Goal: Task Accomplishment & Management: Use online tool/utility

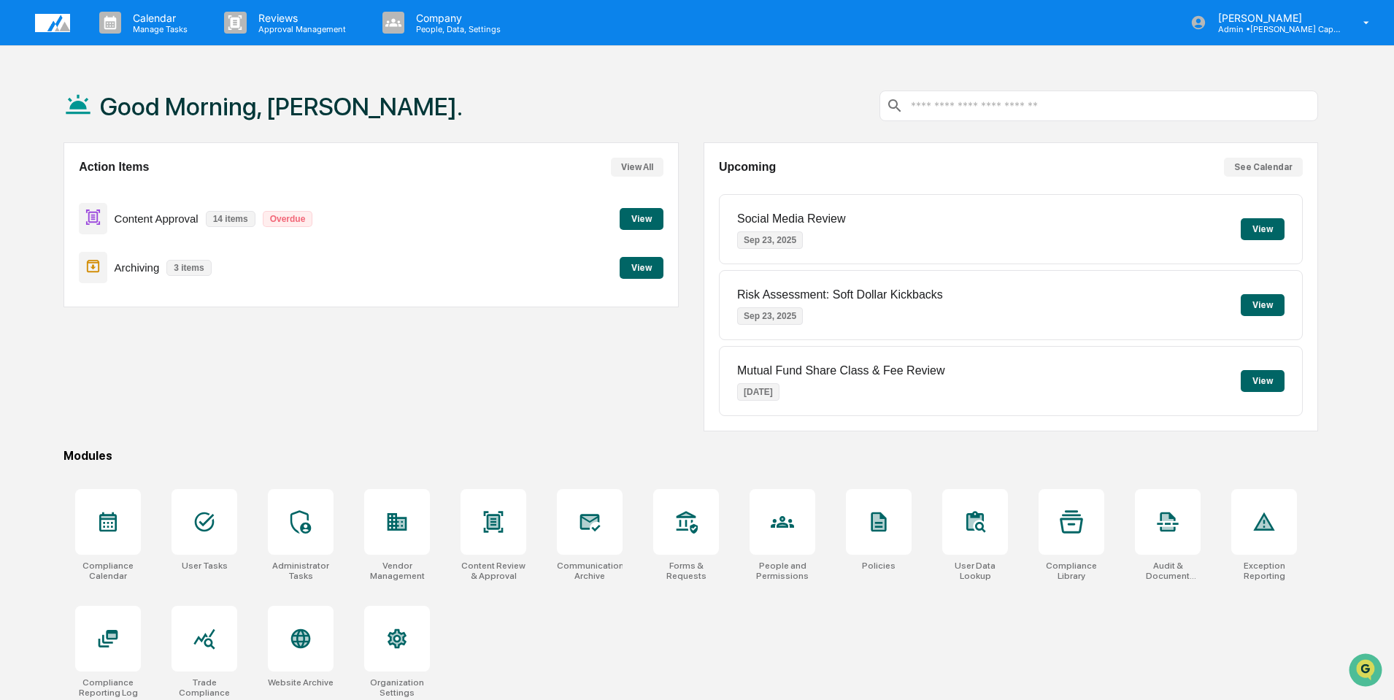
click at [633, 269] on button "View" at bounding box center [642, 268] width 44 height 22
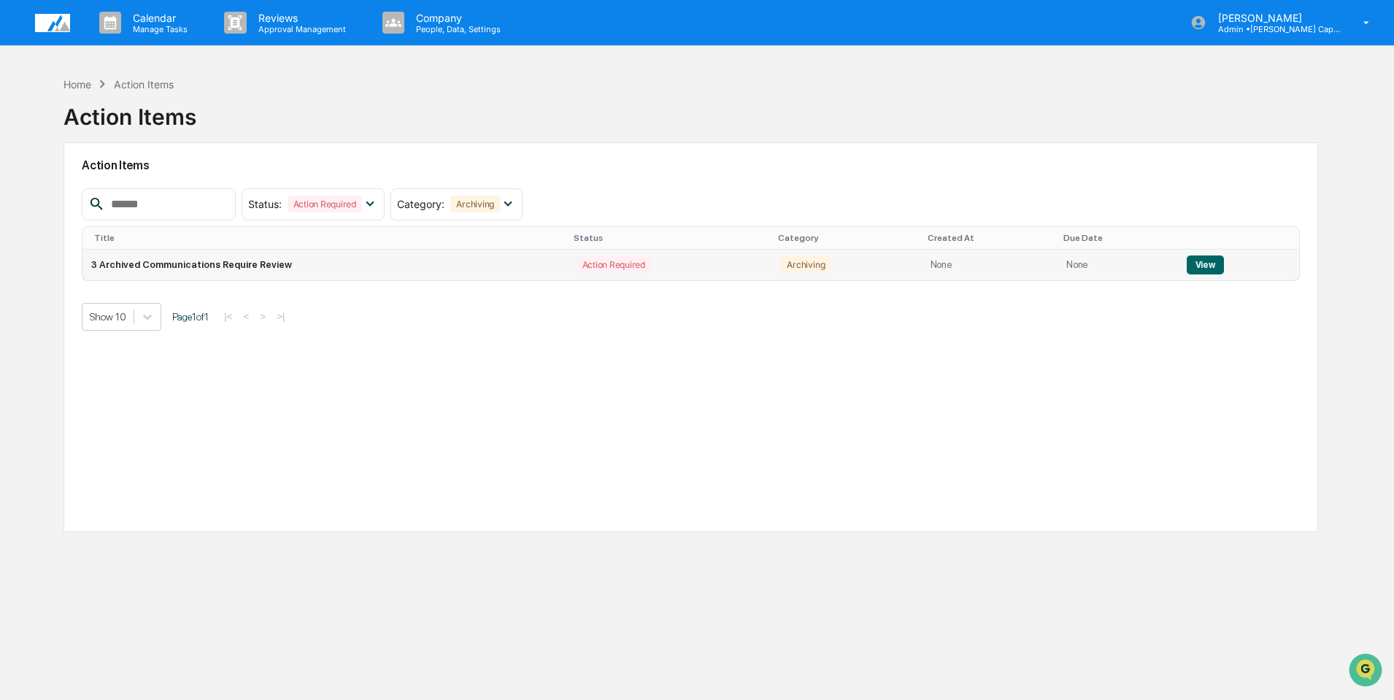
click at [1191, 263] on button "View" at bounding box center [1204, 264] width 37 height 19
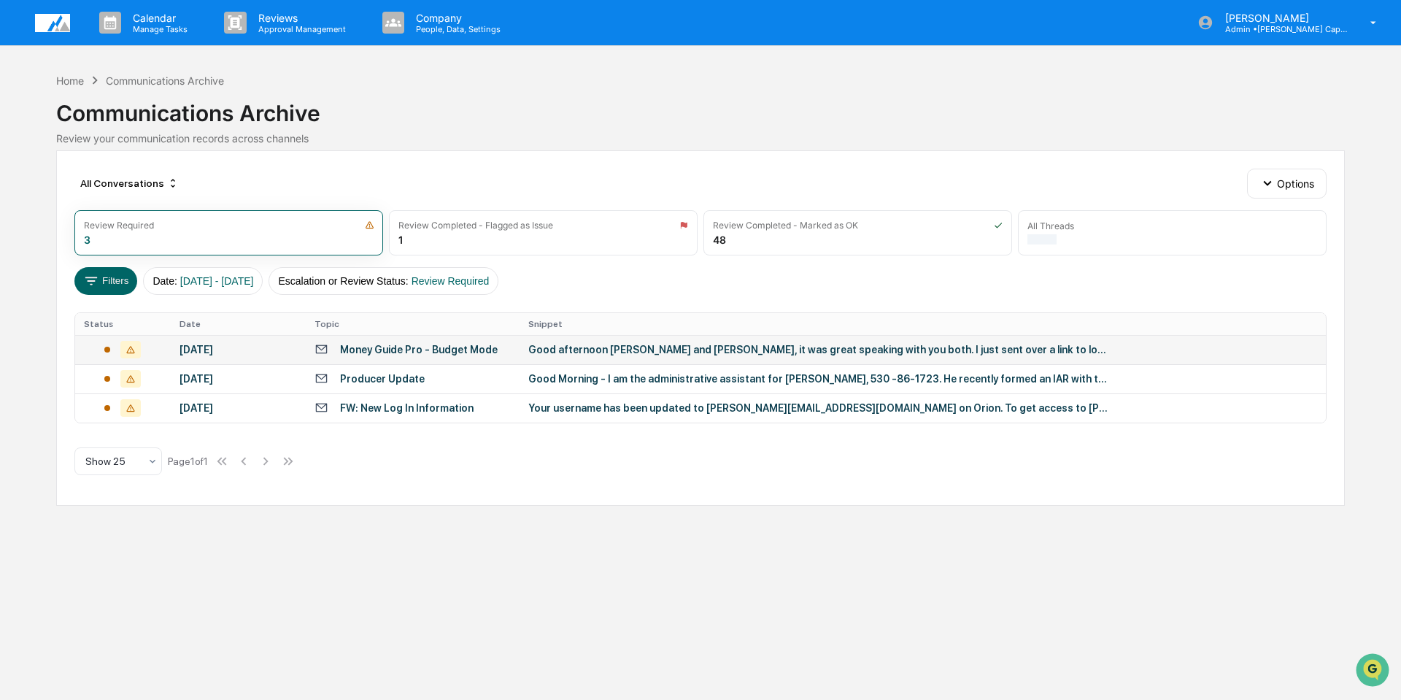
click at [377, 352] on div "Money Guide Pro - Budget Mode" at bounding box center [419, 350] width 158 height 12
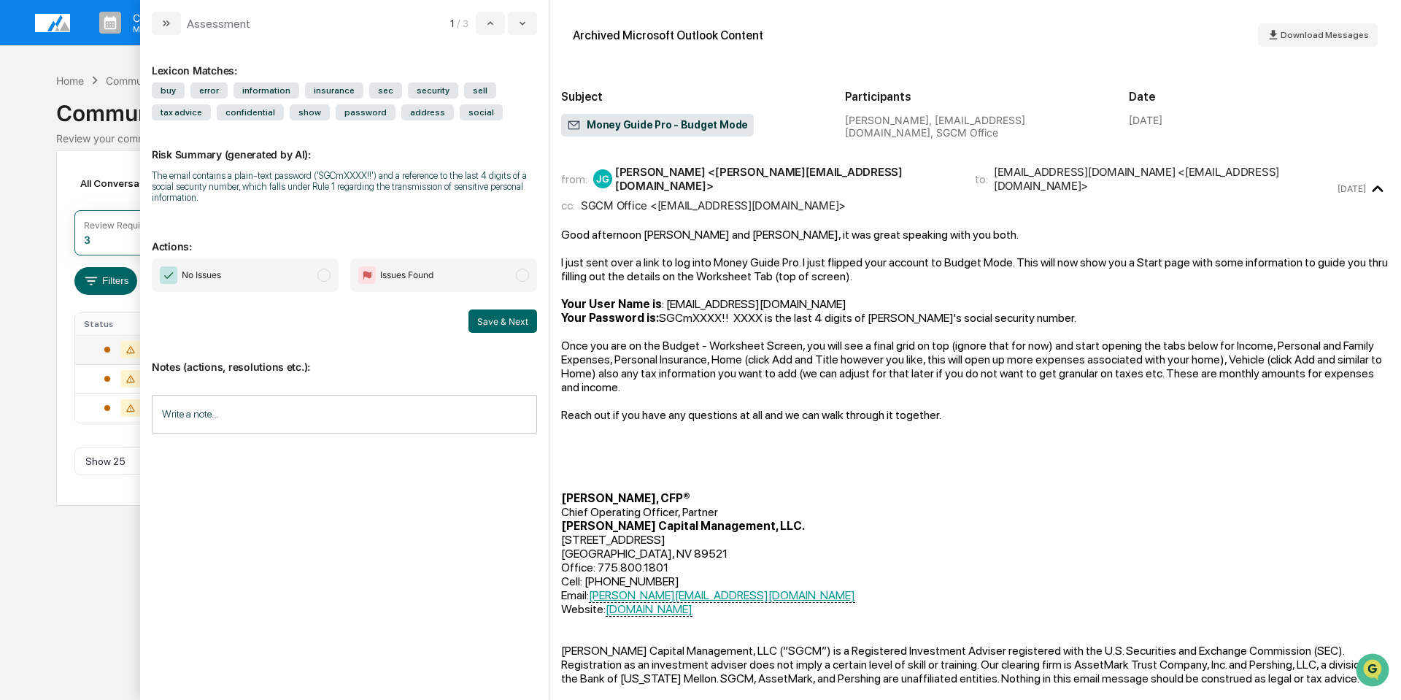
click at [198, 273] on span "No Issues" at bounding box center [201, 275] width 39 height 15
click at [338, 416] on input "Write a note..." at bounding box center [344, 414] width 385 height 39
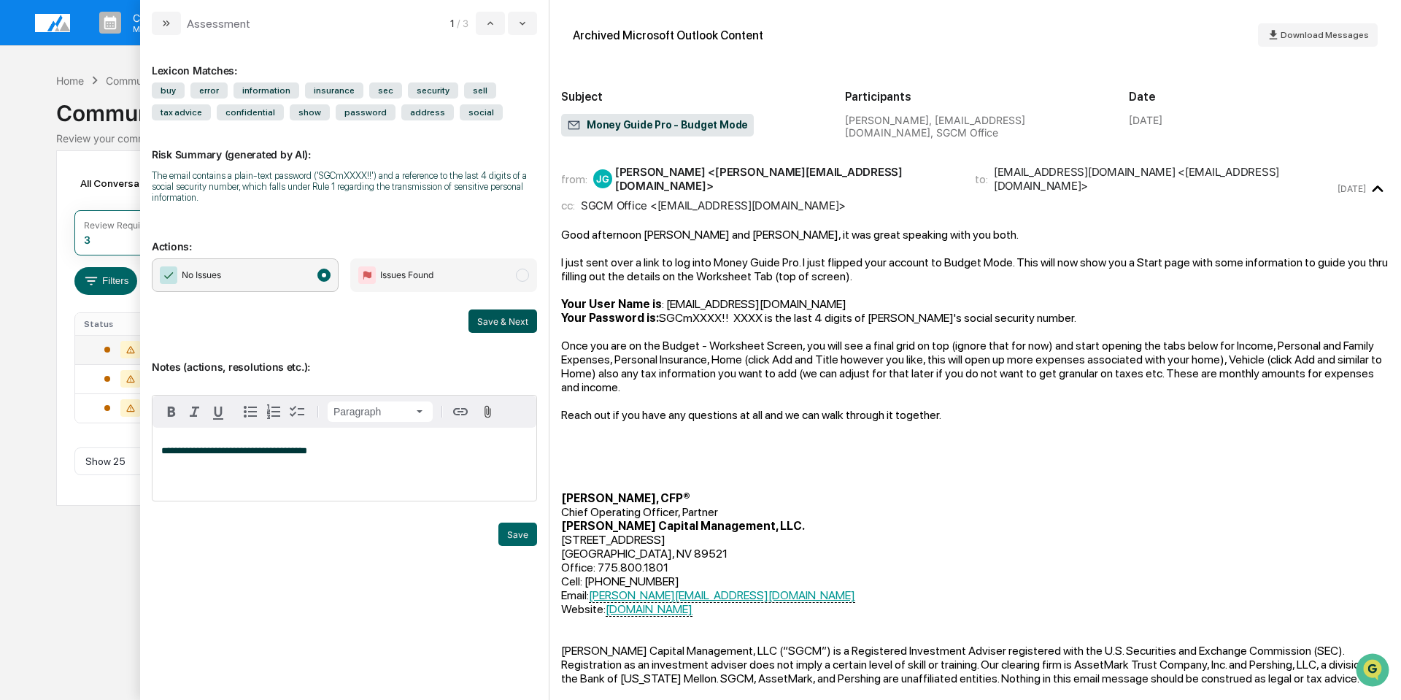
click at [512, 317] on button "Save & Next" at bounding box center [502, 320] width 69 height 23
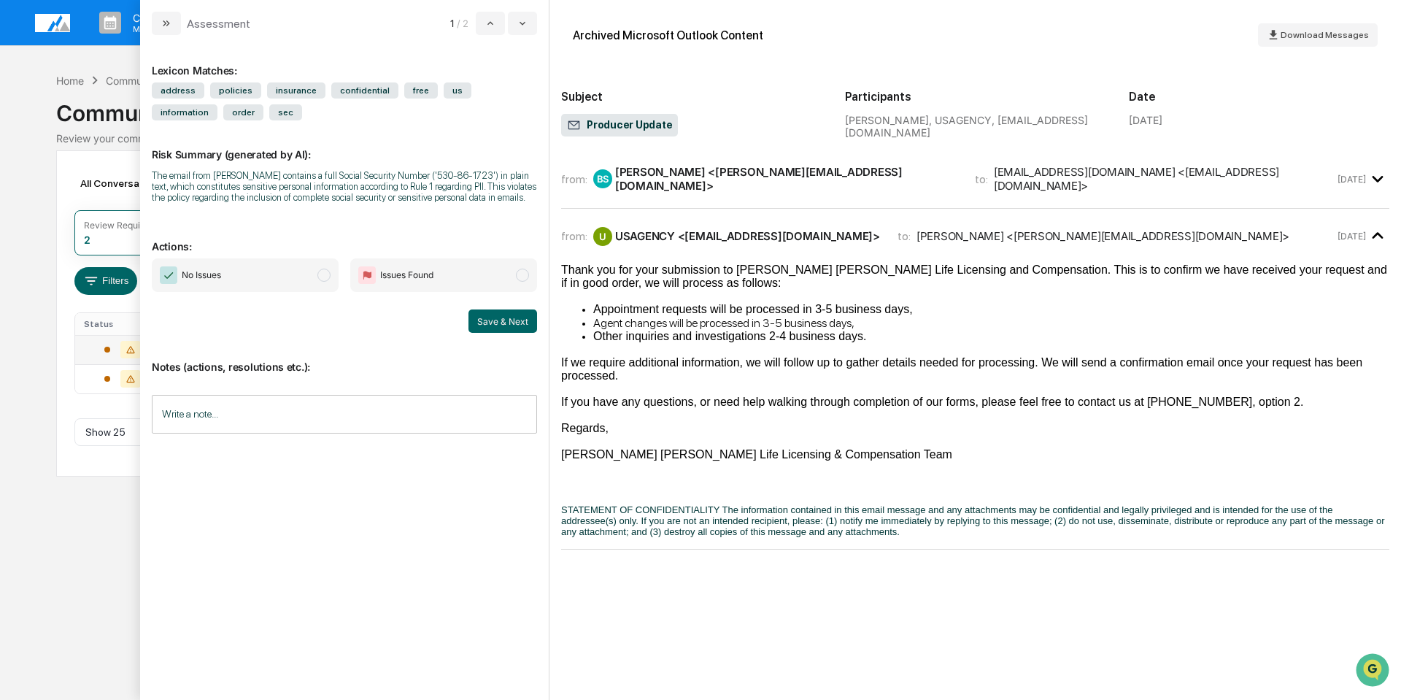
click at [221, 409] on input "Write a note..." at bounding box center [344, 414] width 385 height 39
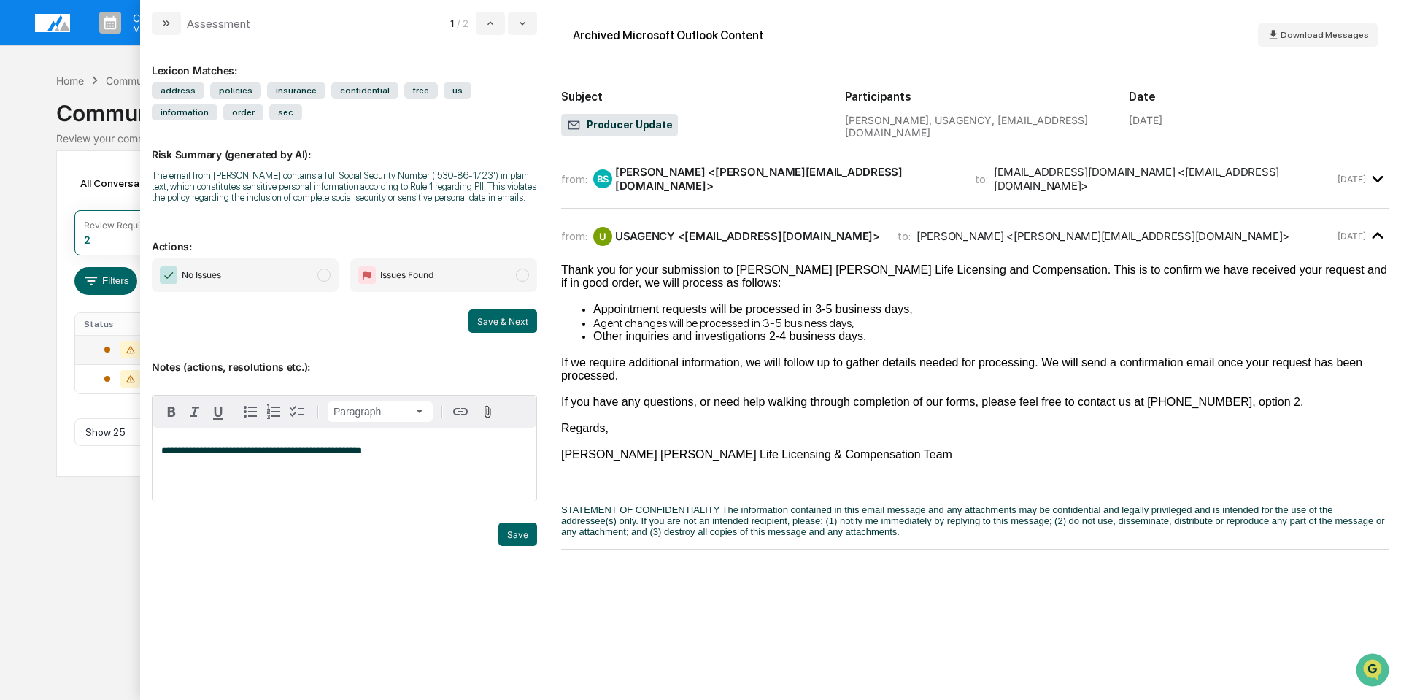
click at [171, 271] on img "modal" at bounding box center [169, 275] width 18 height 18
click at [494, 313] on button "Save & Next" at bounding box center [502, 320] width 69 height 23
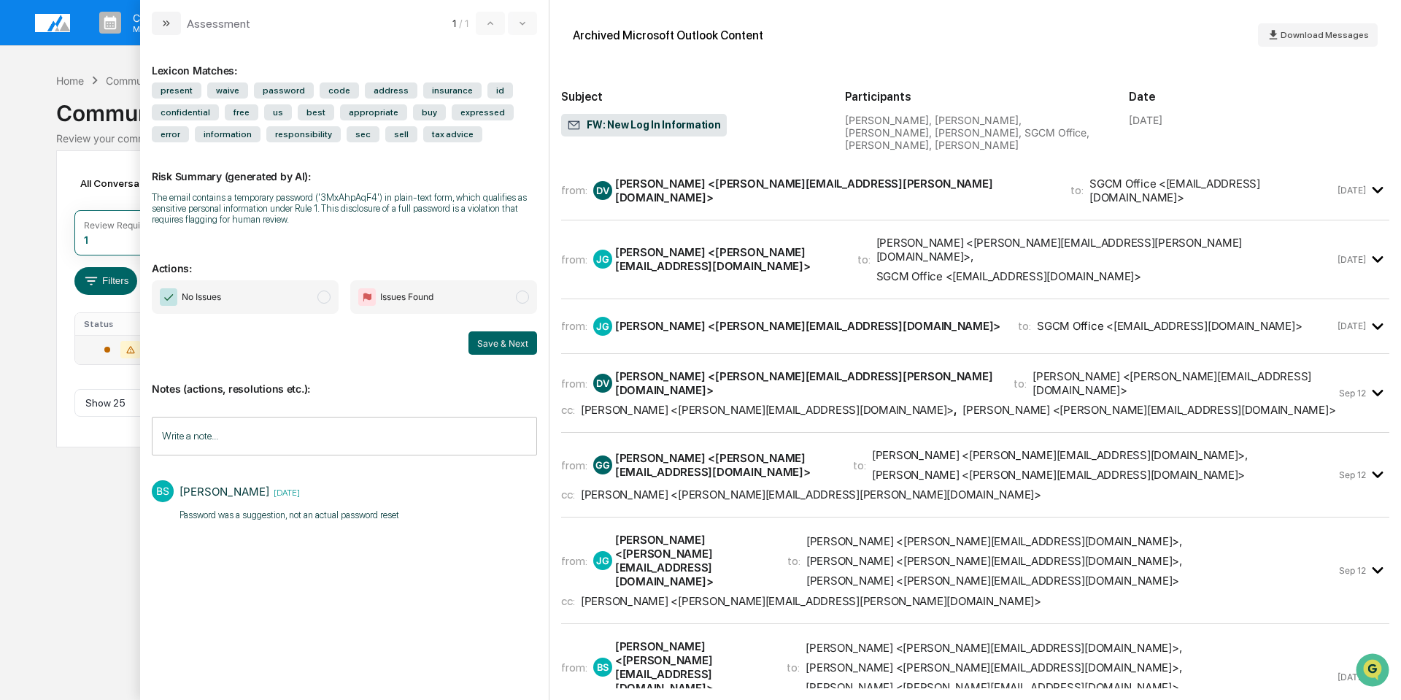
click at [285, 441] on input "Write a note..." at bounding box center [344, 436] width 385 height 39
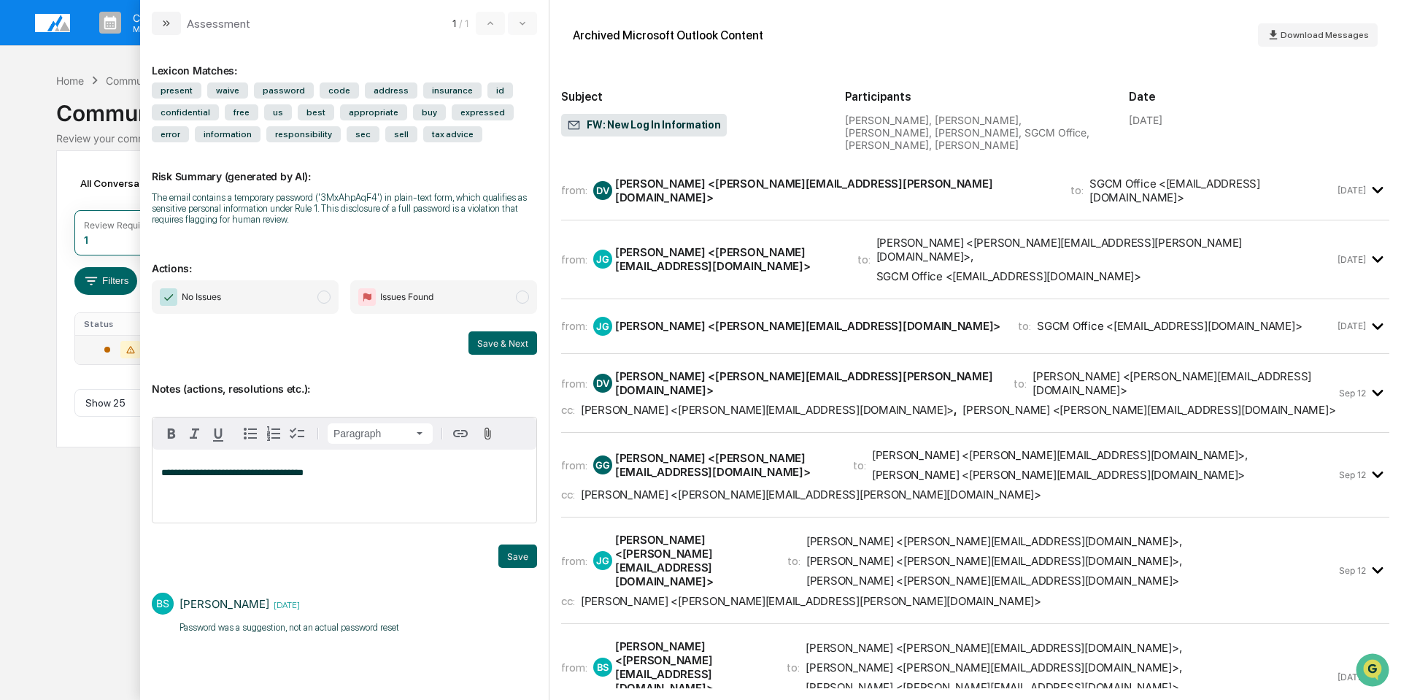
click at [169, 296] on img "modal" at bounding box center [169, 297] width 18 height 18
click at [504, 342] on button "Save & Next" at bounding box center [502, 342] width 69 height 23
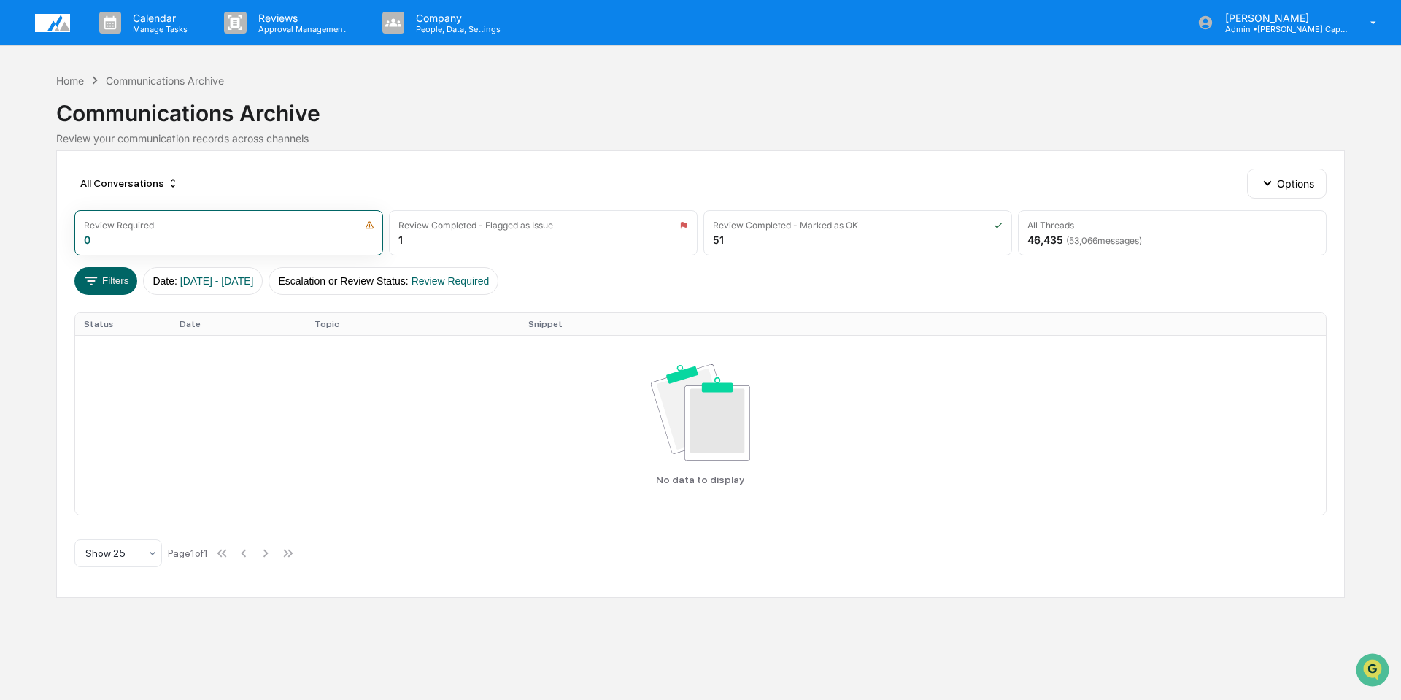
click at [55, 28] on img at bounding box center [52, 23] width 35 height 18
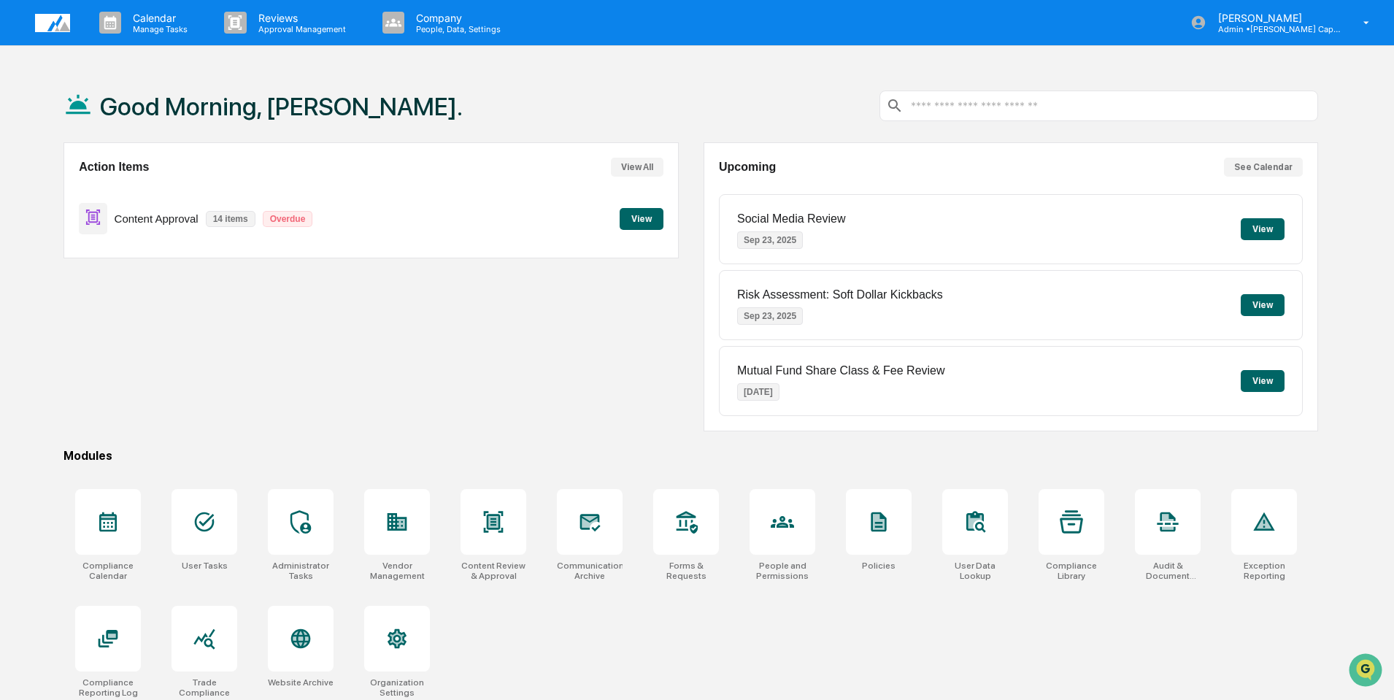
click at [638, 216] on button "View" at bounding box center [642, 219] width 44 height 22
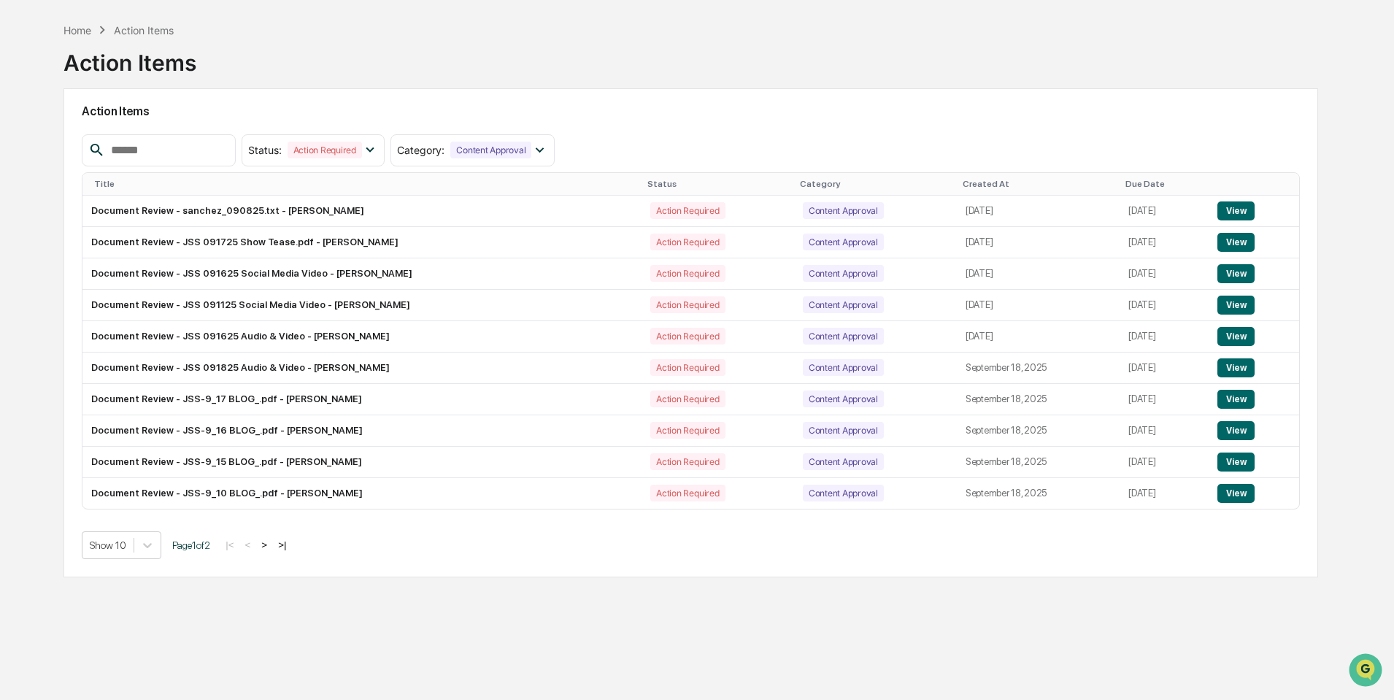
scroll to position [69, 0]
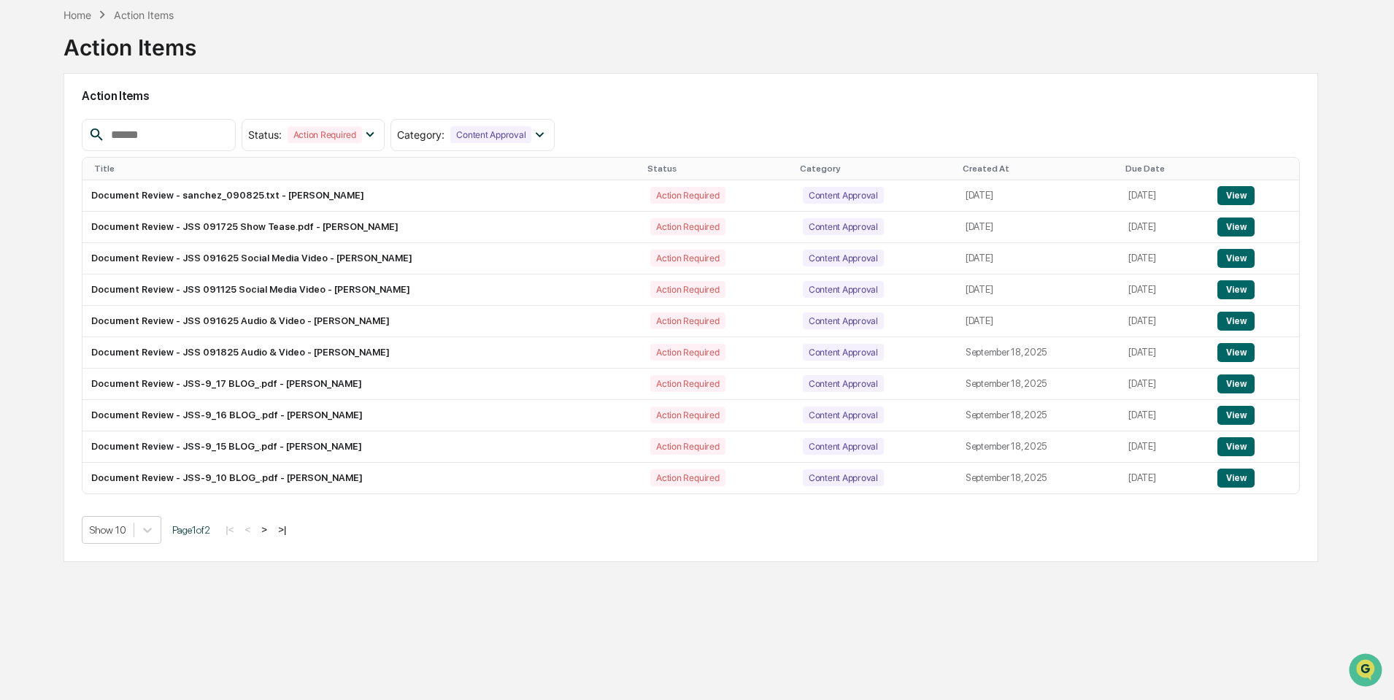
click at [1125, 163] on div "Due Date" at bounding box center [1163, 168] width 77 height 10
click at [1242, 195] on button "View" at bounding box center [1237, 195] width 37 height 19
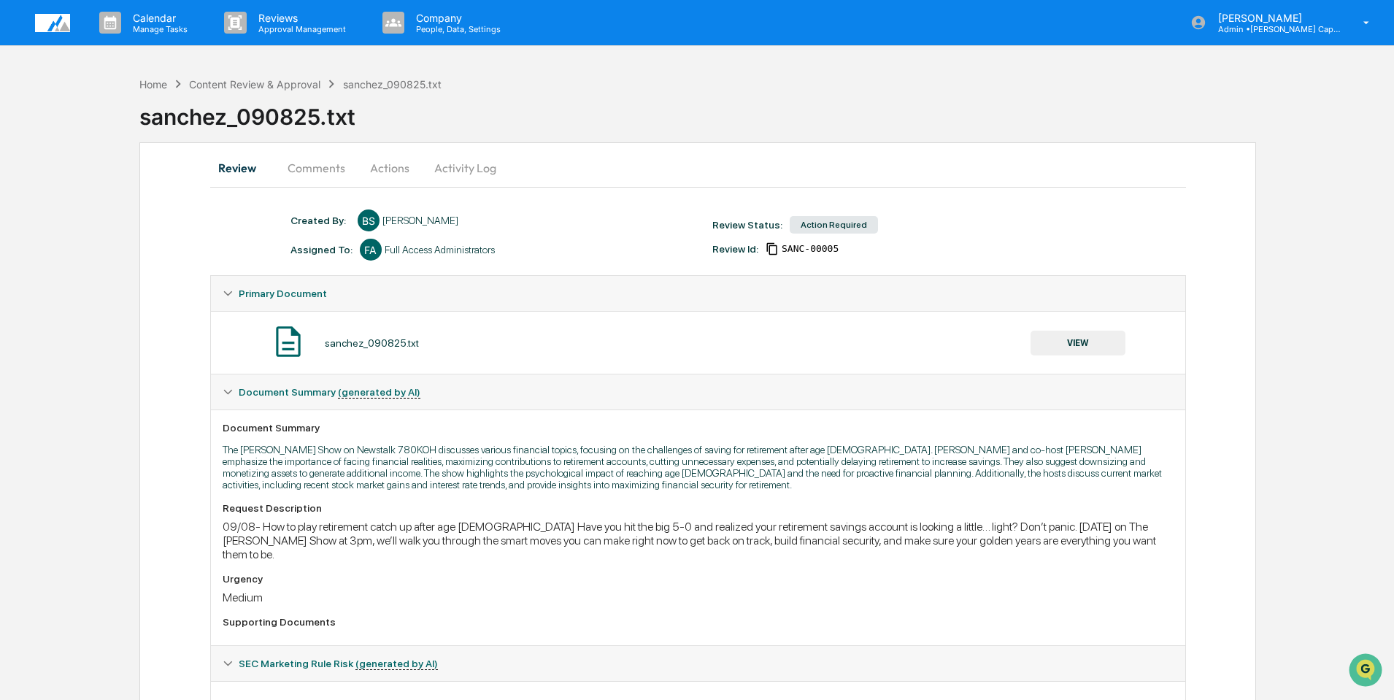
click at [318, 171] on button "Comments" at bounding box center [316, 167] width 81 height 35
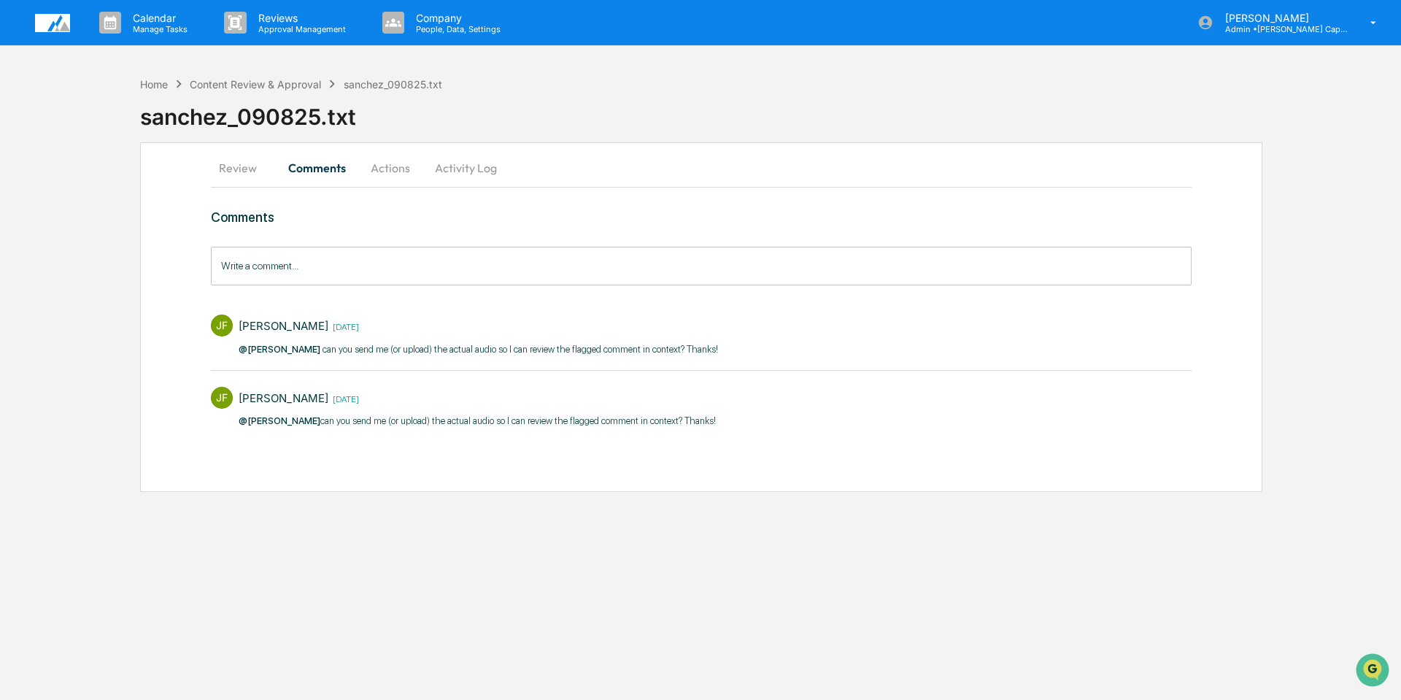
click at [298, 263] on input "Write a comment..." at bounding box center [701, 266] width 981 height 39
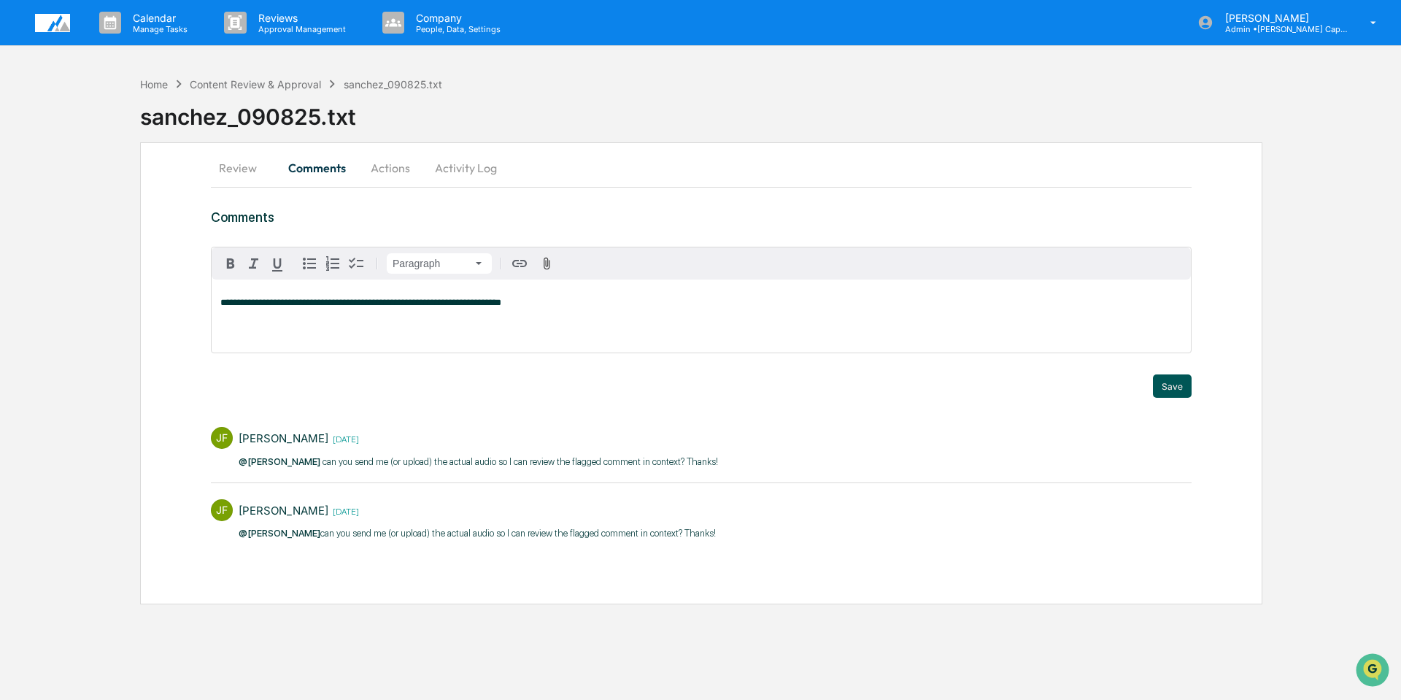
click at [1167, 386] on button "Save" at bounding box center [1172, 385] width 39 height 23
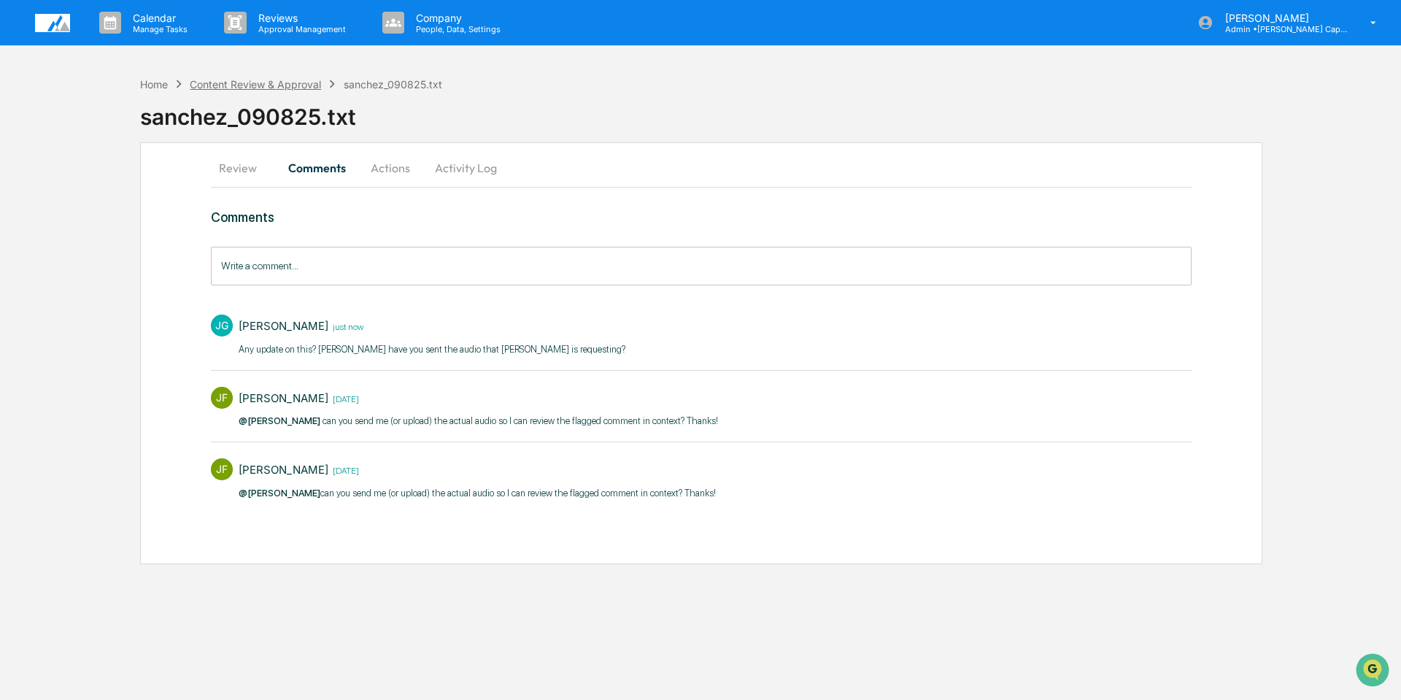
click at [277, 82] on div "Content Review & Approval" at bounding box center [255, 84] width 131 height 12
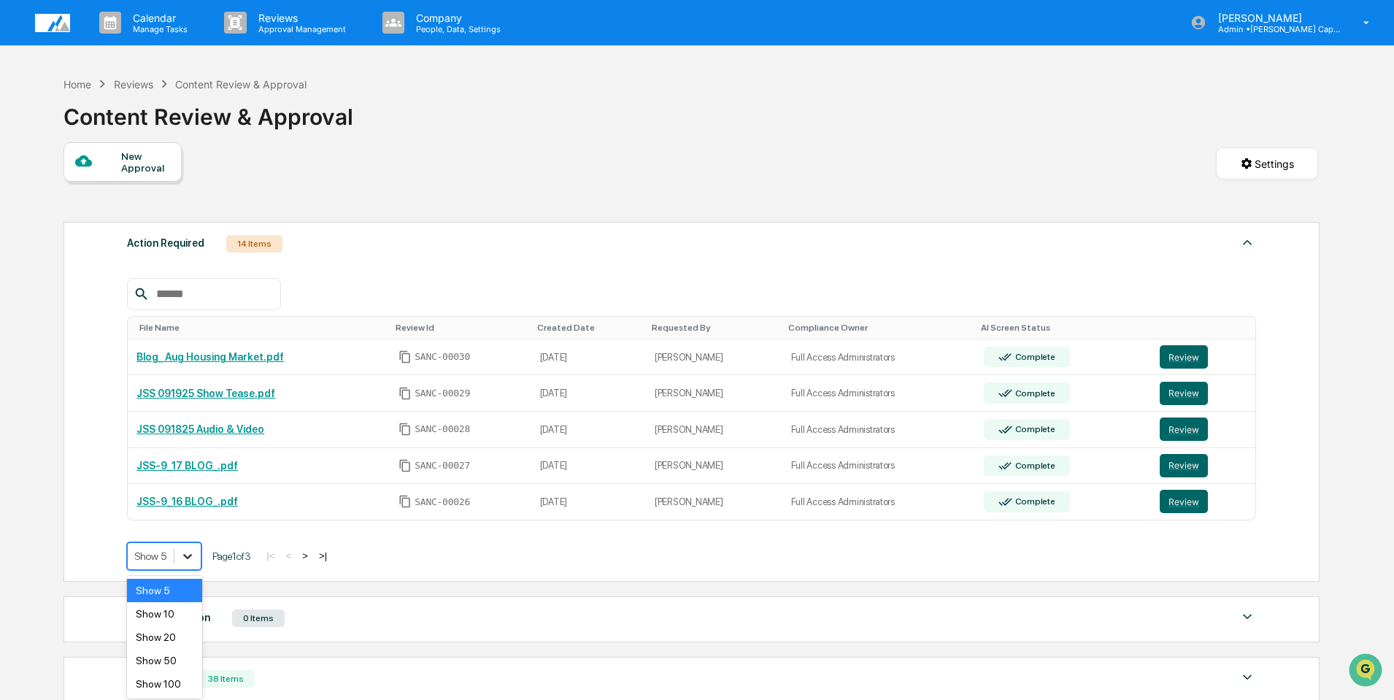
click at [185, 560] on icon at bounding box center [187, 556] width 15 height 15
click at [169, 659] on div "Show 50" at bounding box center [164, 660] width 75 height 23
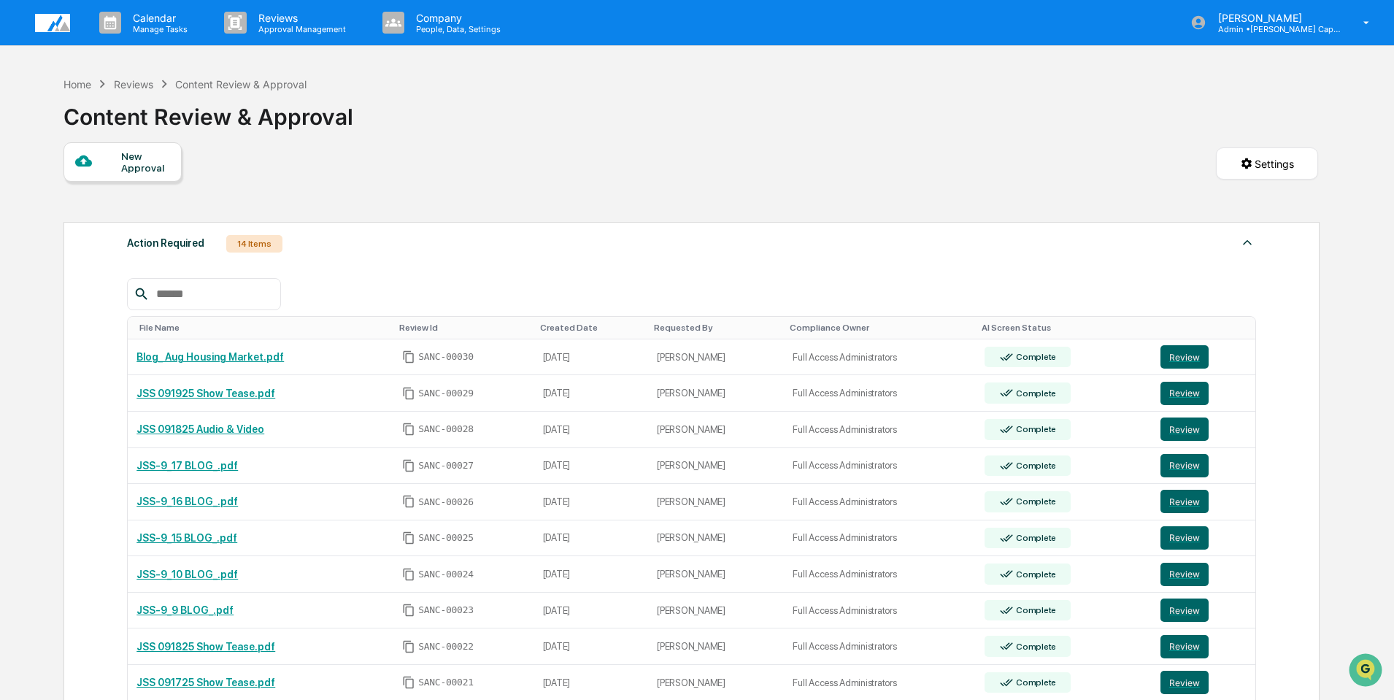
click at [58, 20] on img at bounding box center [52, 23] width 35 height 18
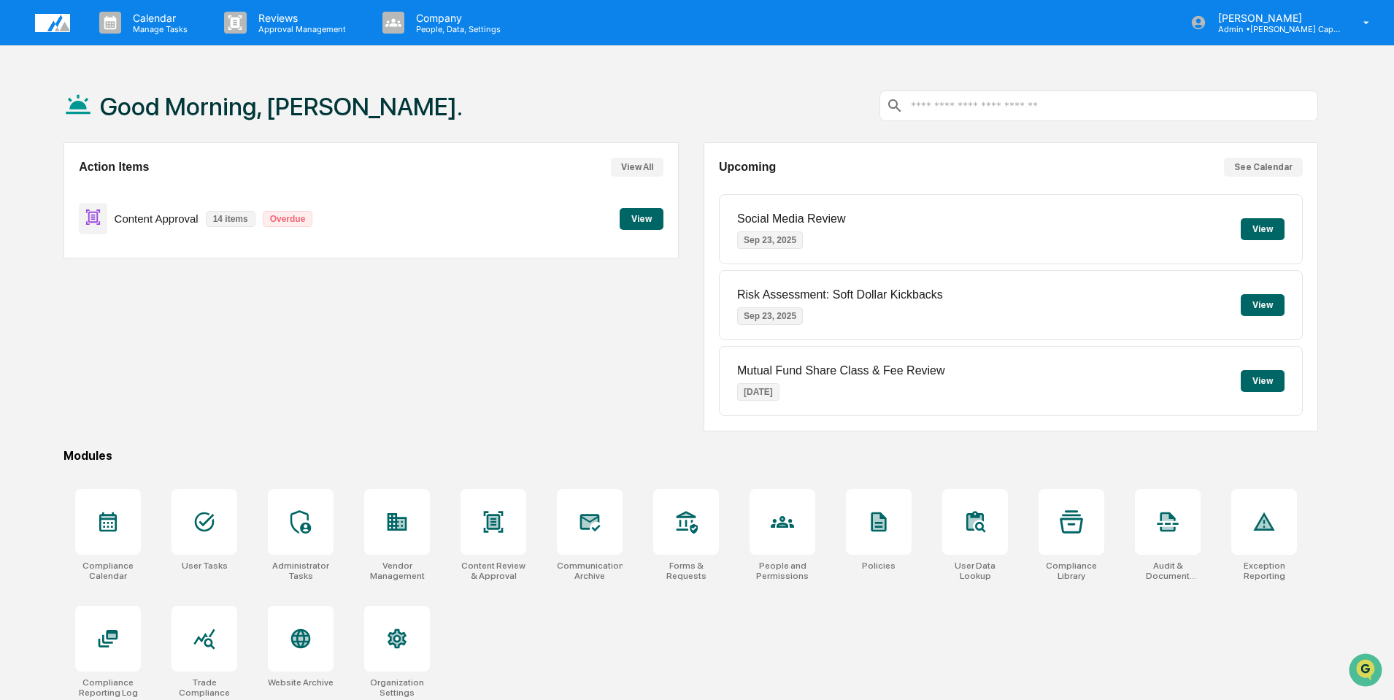
click at [624, 222] on button "View" at bounding box center [642, 219] width 44 height 22
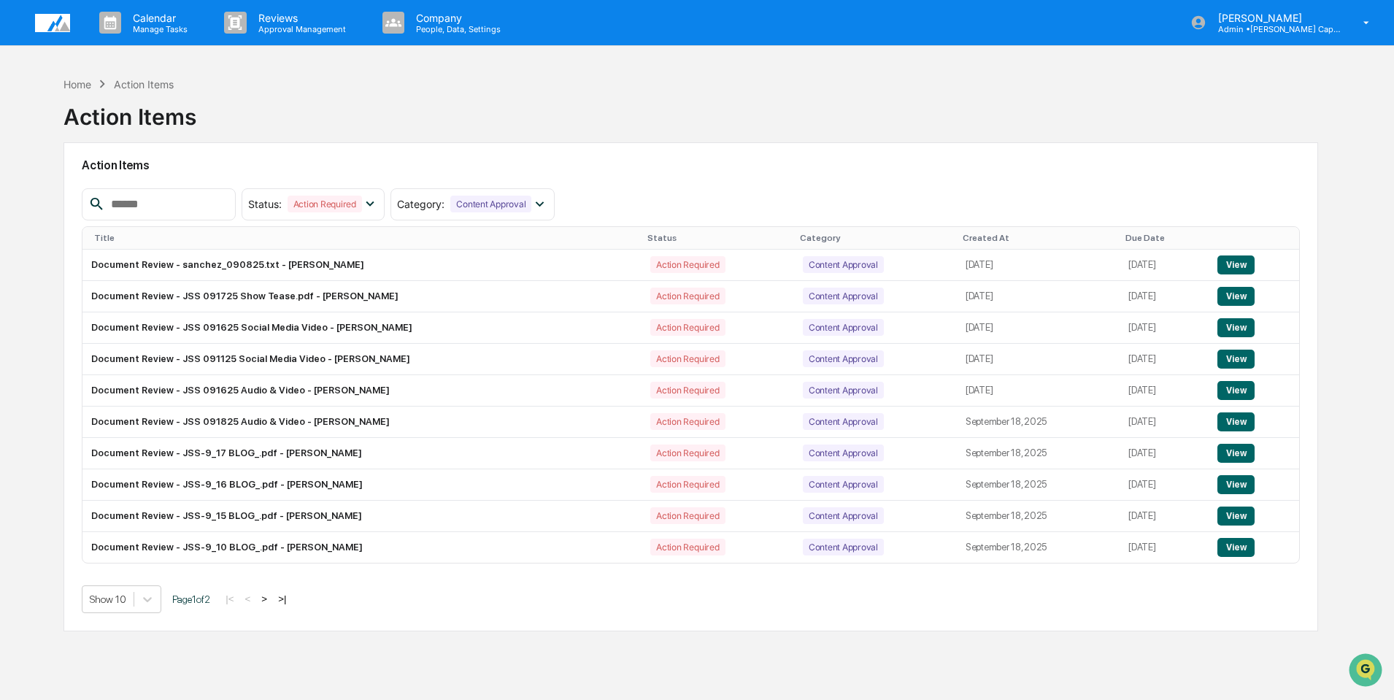
click at [1125, 233] on div "Due Date" at bounding box center [1163, 238] width 77 height 10
click at [1233, 285] on td "View" at bounding box center [1255, 296] width 90 height 31
click at [1235, 290] on button "View" at bounding box center [1237, 296] width 37 height 19
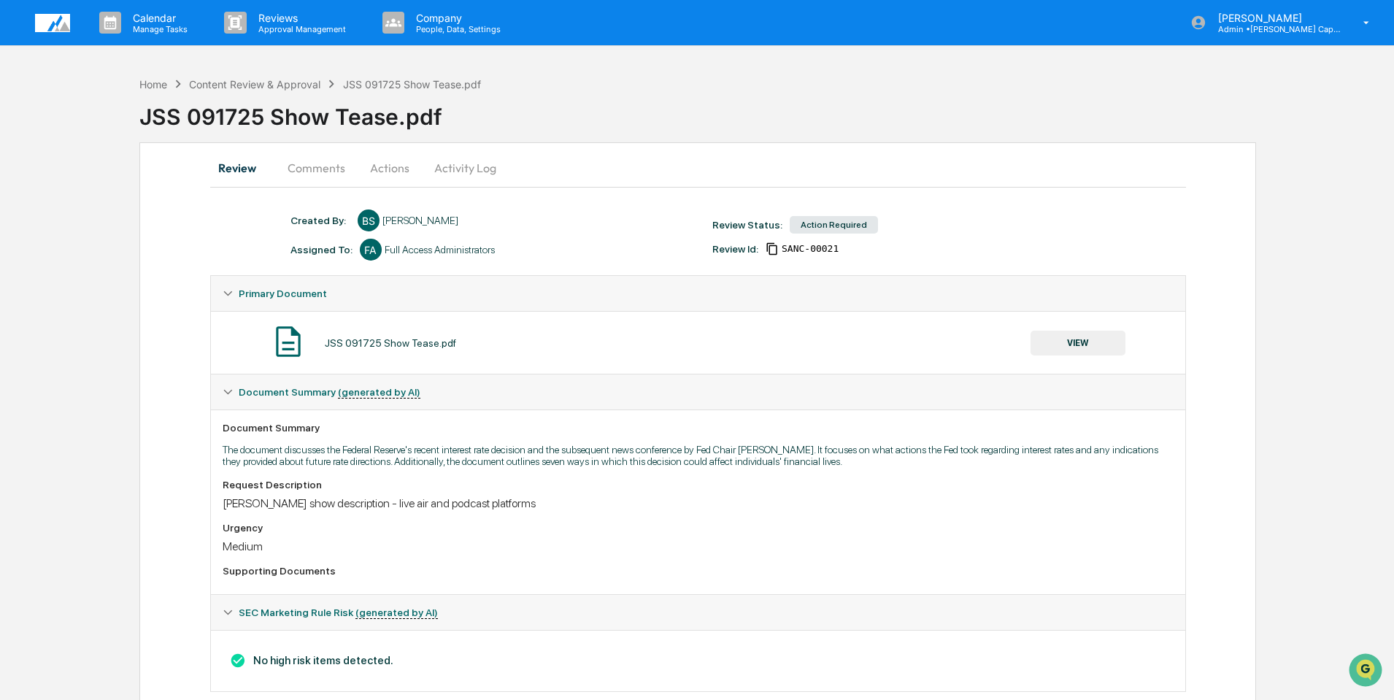
click at [325, 159] on button "Comments" at bounding box center [316, 167] width 81 height 35
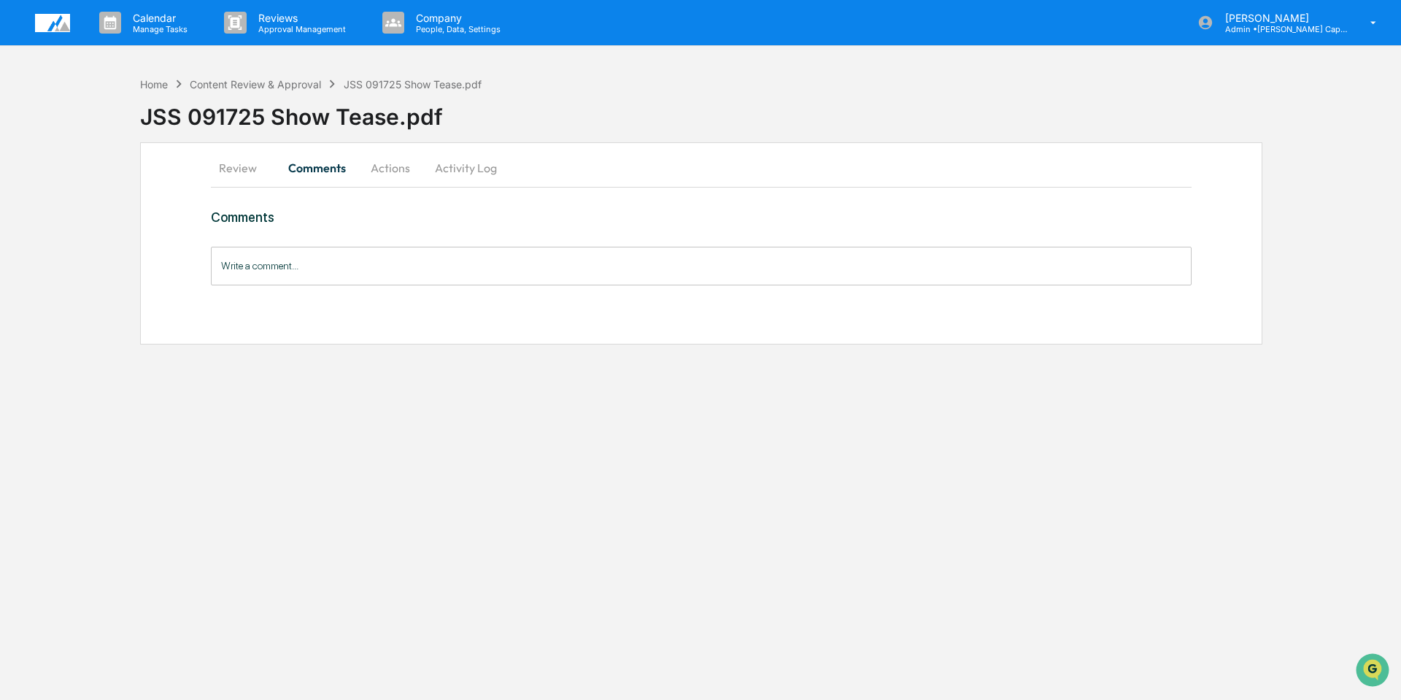
click at [233, 171] on button "Review" at bounding box center [244, 167] width 66 height 35
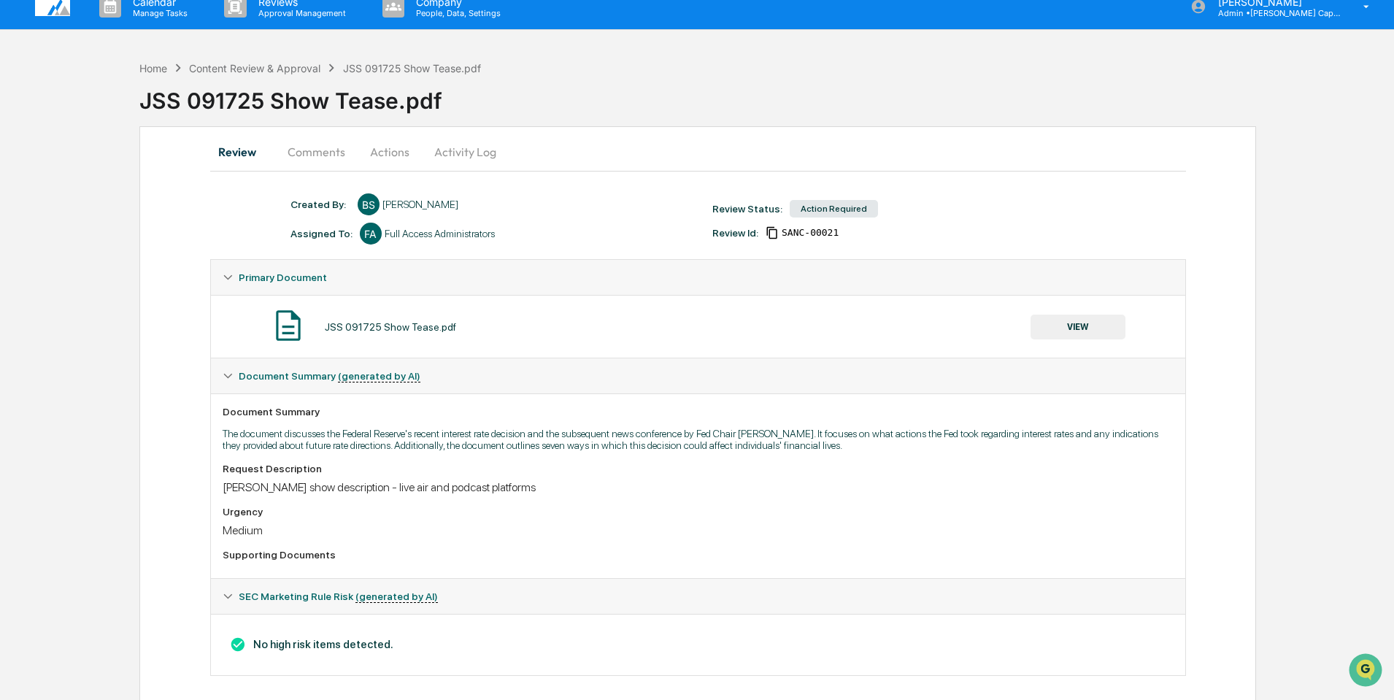
scroll to position [29, 0]
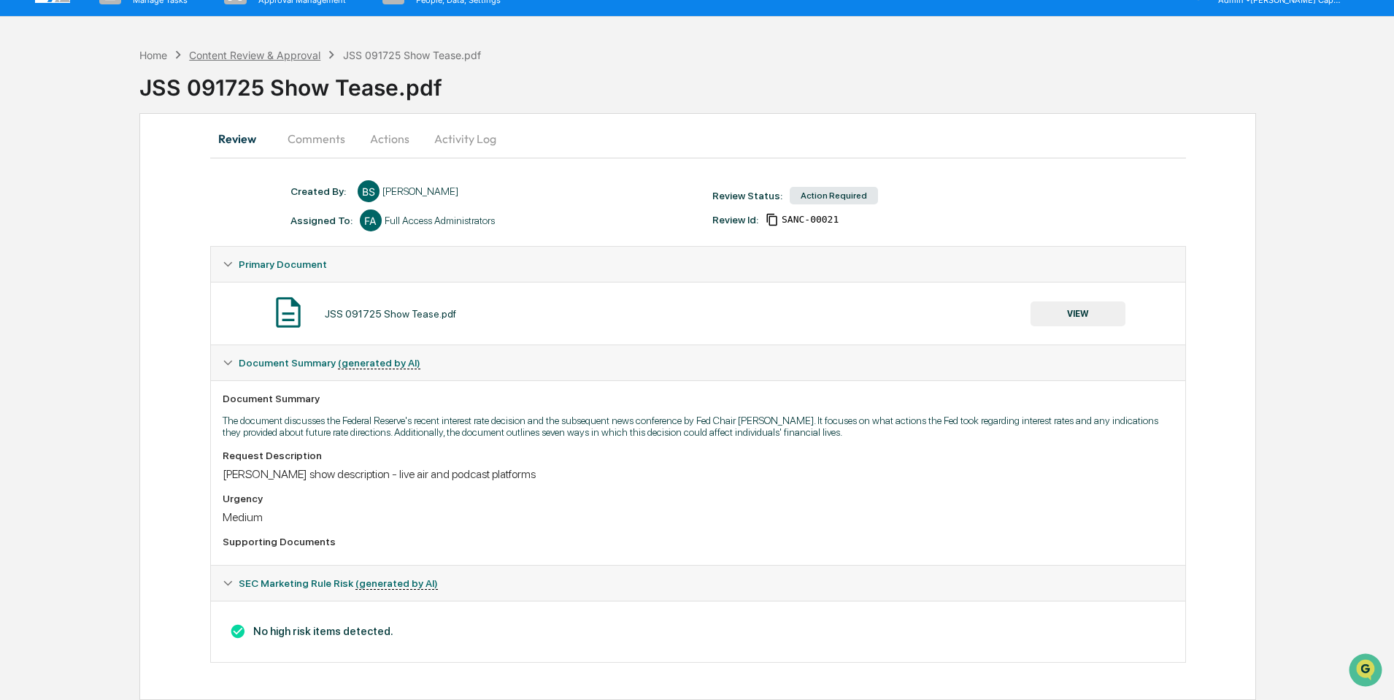
click at [289, 51] on div "Content Review & Approval" at bounding box center [254, 55] width 131 height 12
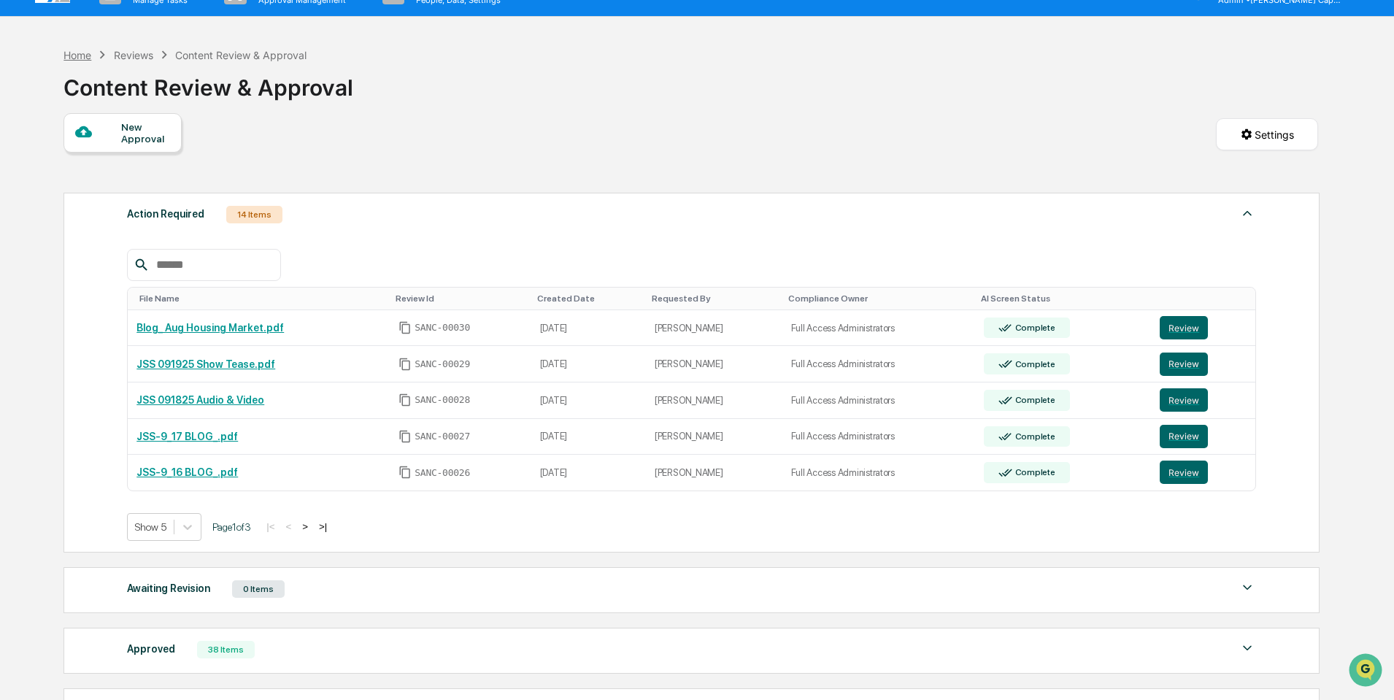
click at [68, 49] on div "Home" at bounding box center [77, 55] width 28 height 12
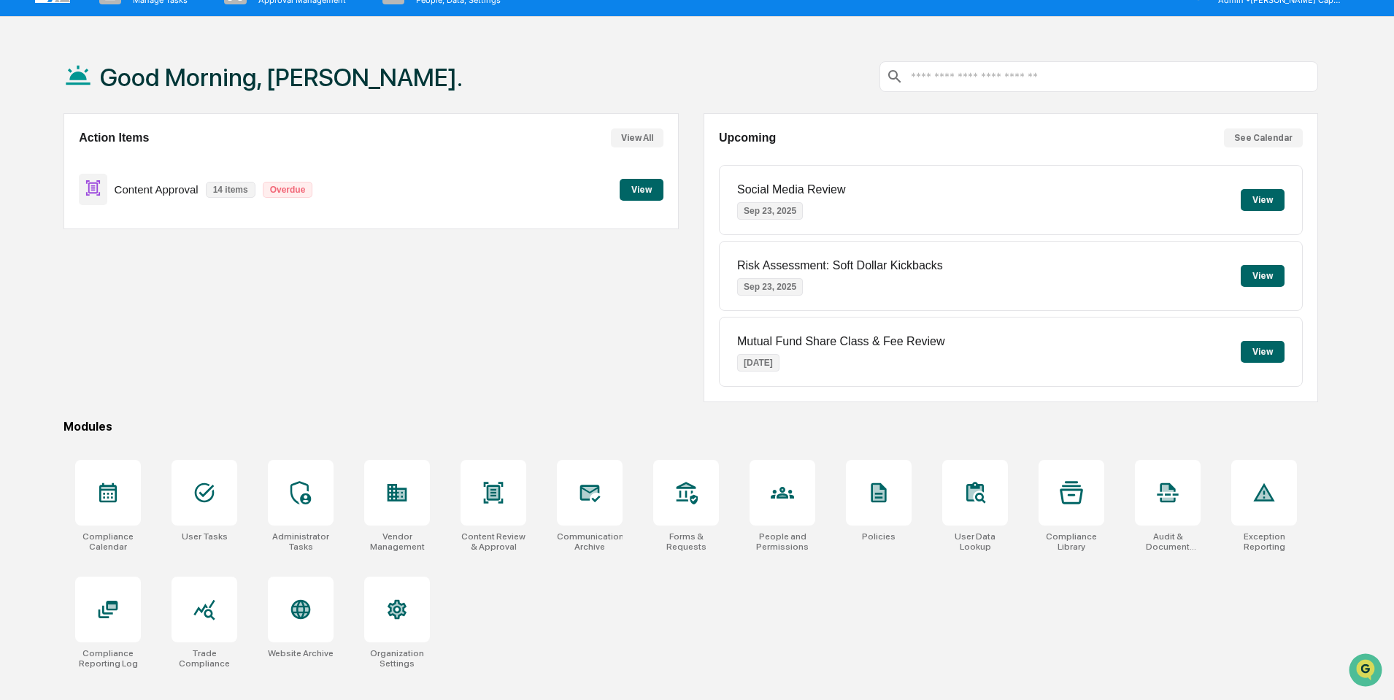
click at [636, 195] on button "View" at bounding box center [642, 190] width 44 height 22
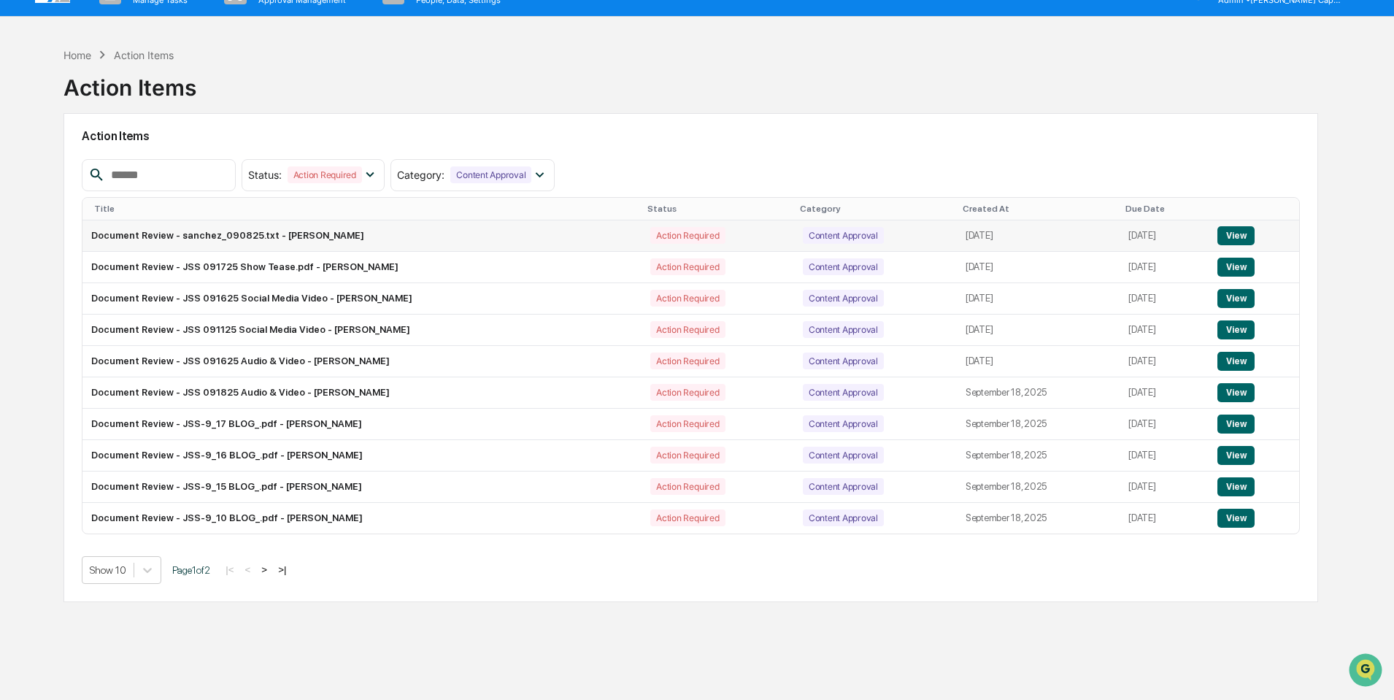
click at [1239, 233] on button "View" at bounding box center [1235, 235] width 37 height 19
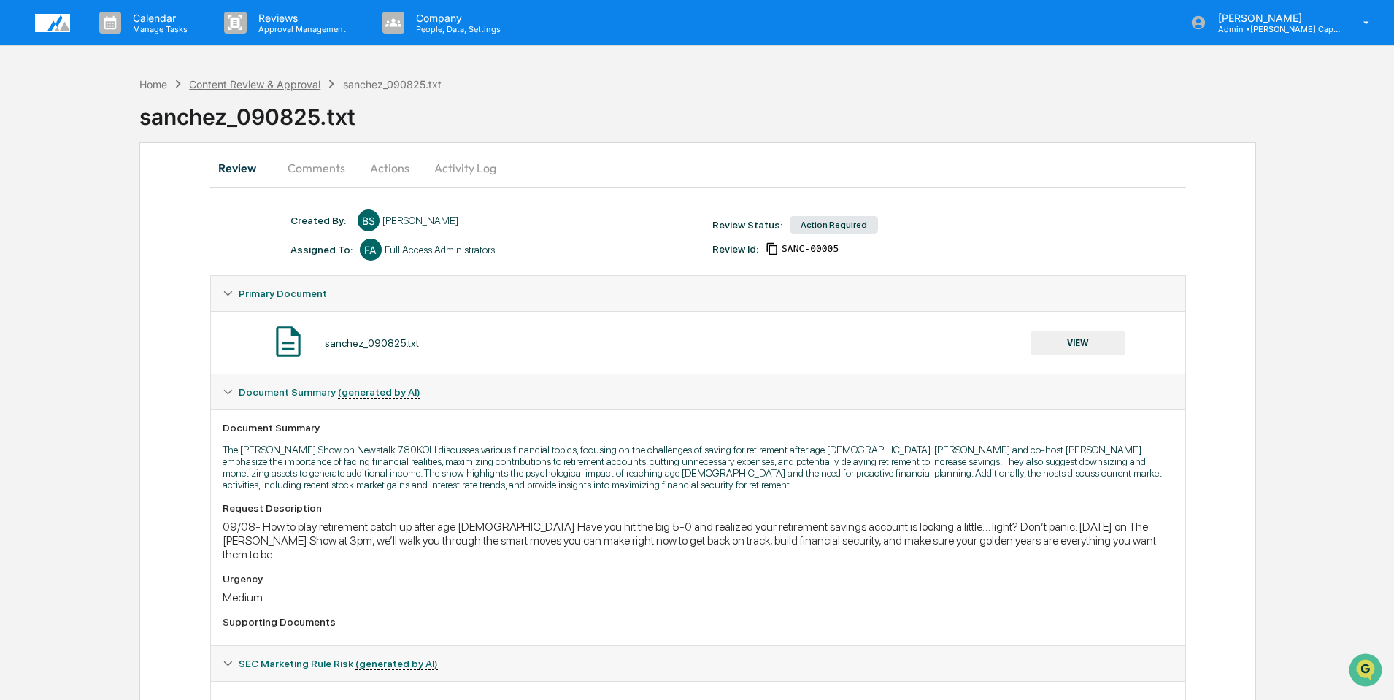
click at [284, 83] on div "Content Review & Approval" at bounding box center [254, 84] width 131 height 12
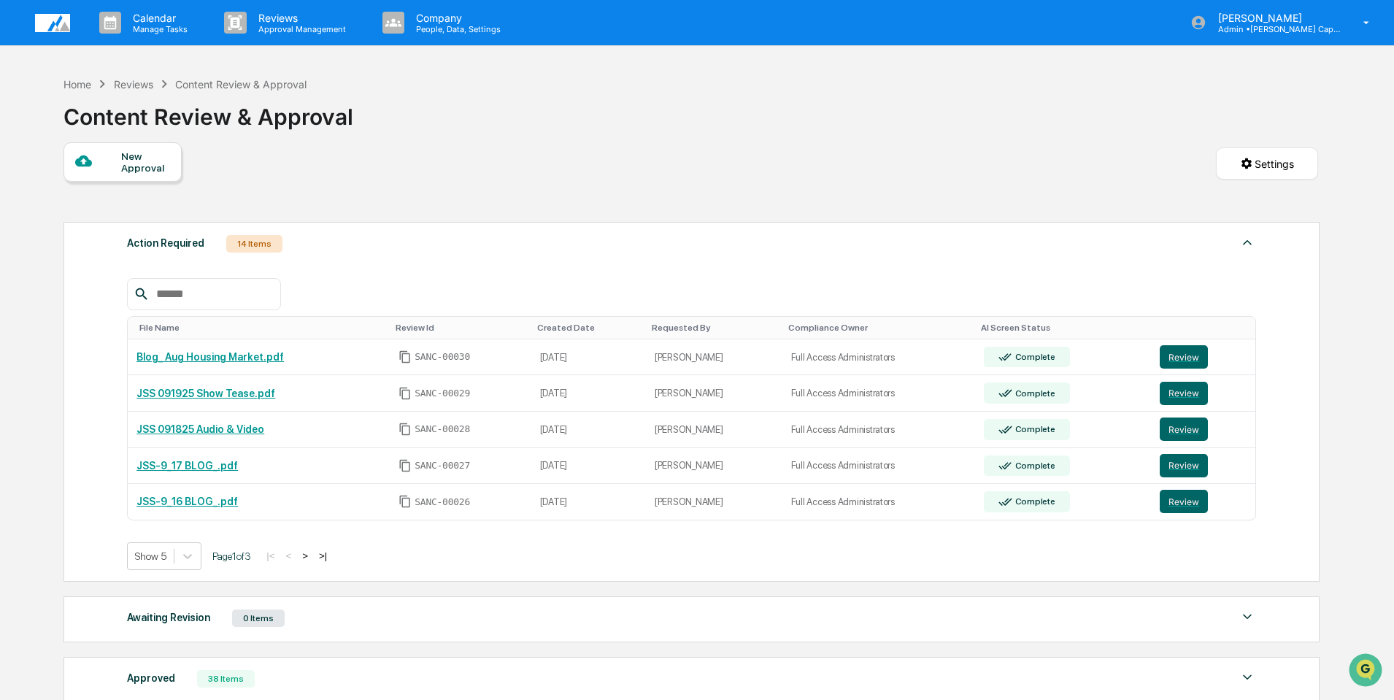
click at [55, 20] on img at bounding box center [52, 23] width 35 height 18
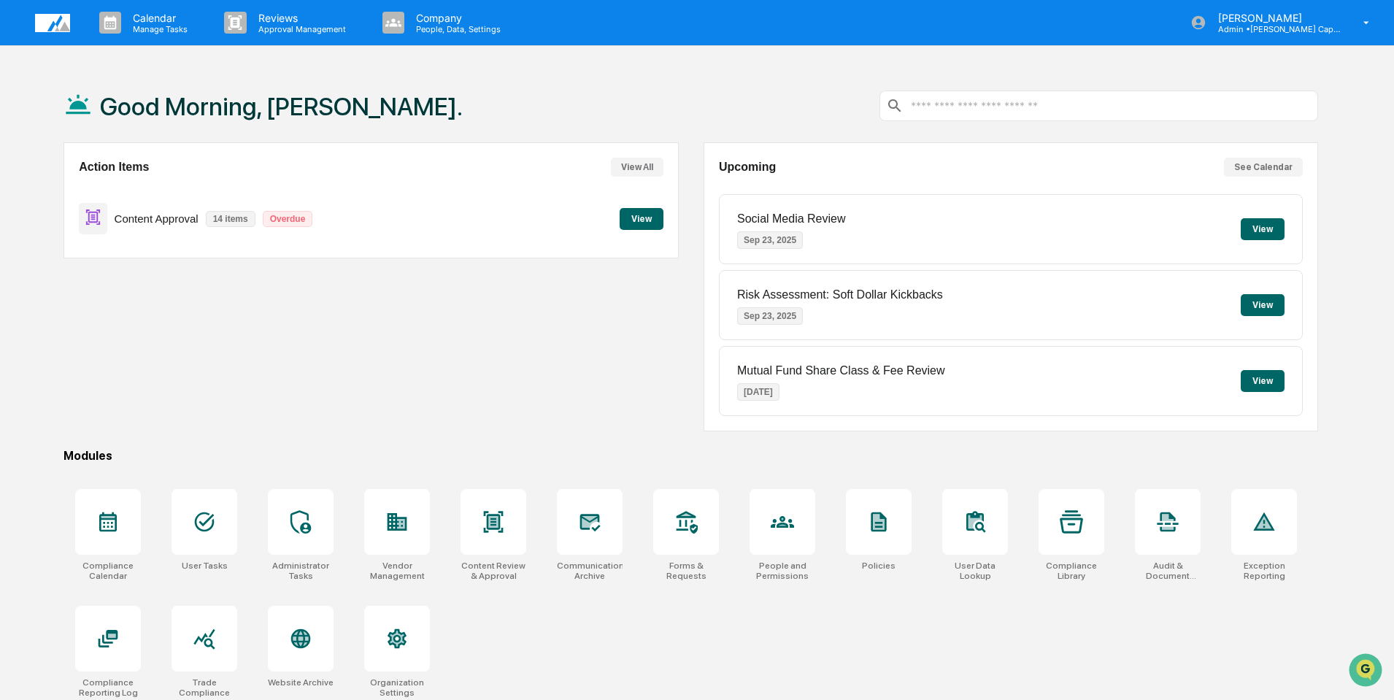
click at [638, 222] on button "View" at bounding box center [642, 219] width 44 height 22
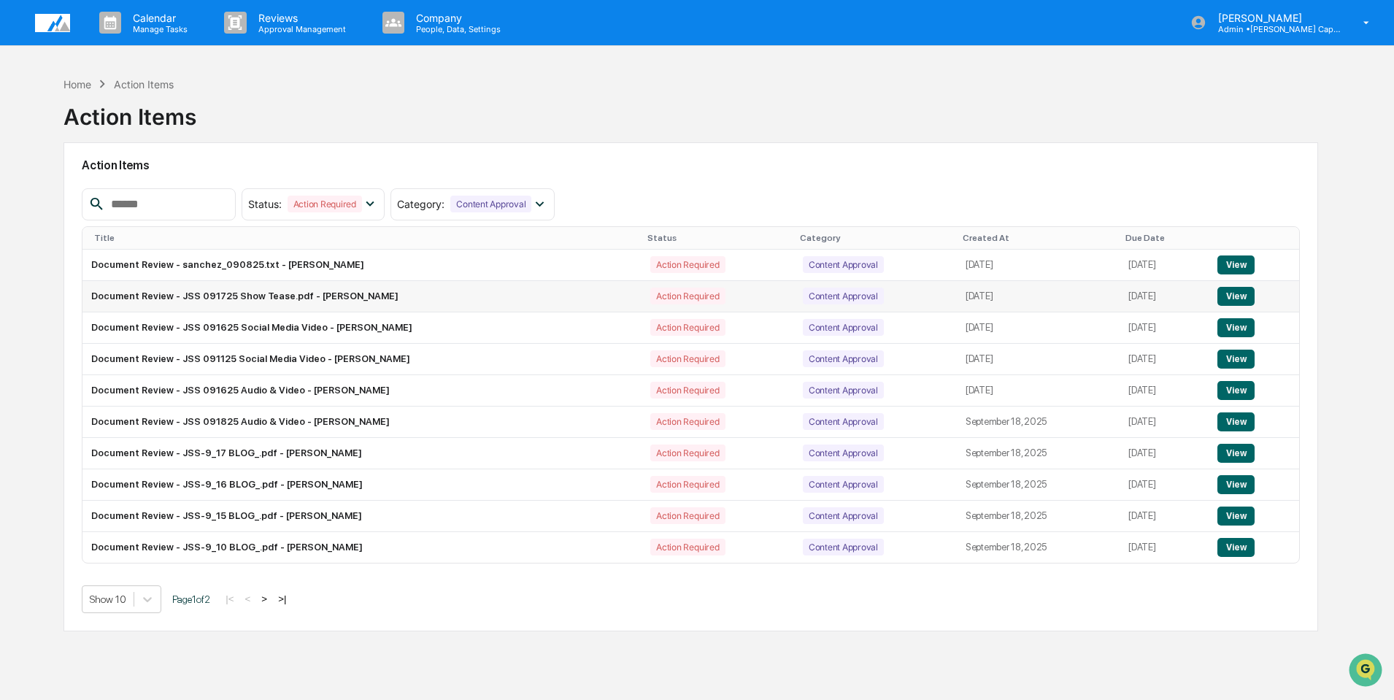
click at [1238, 303] on button "View" at bounding box center [1235, 296] width 37 height 19
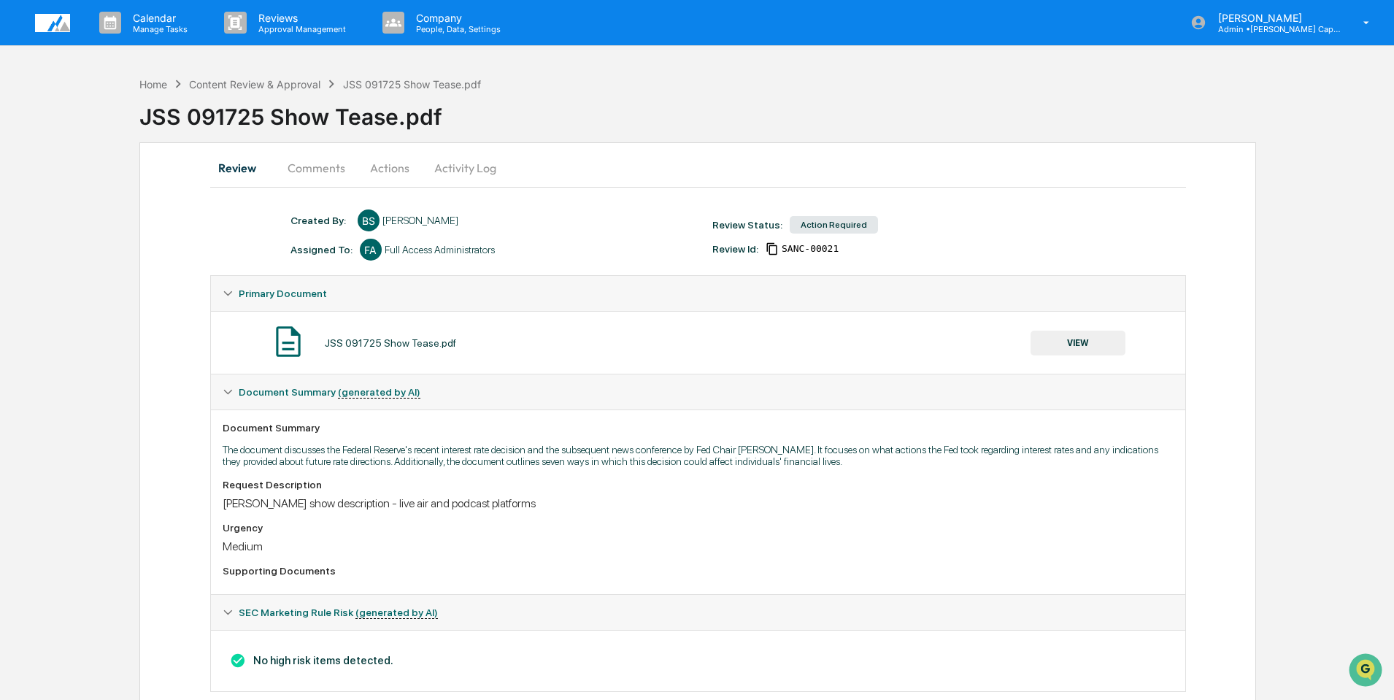
click at [383, 165] on button "Actions" at bounding box center [390, 167] width 66 height 35
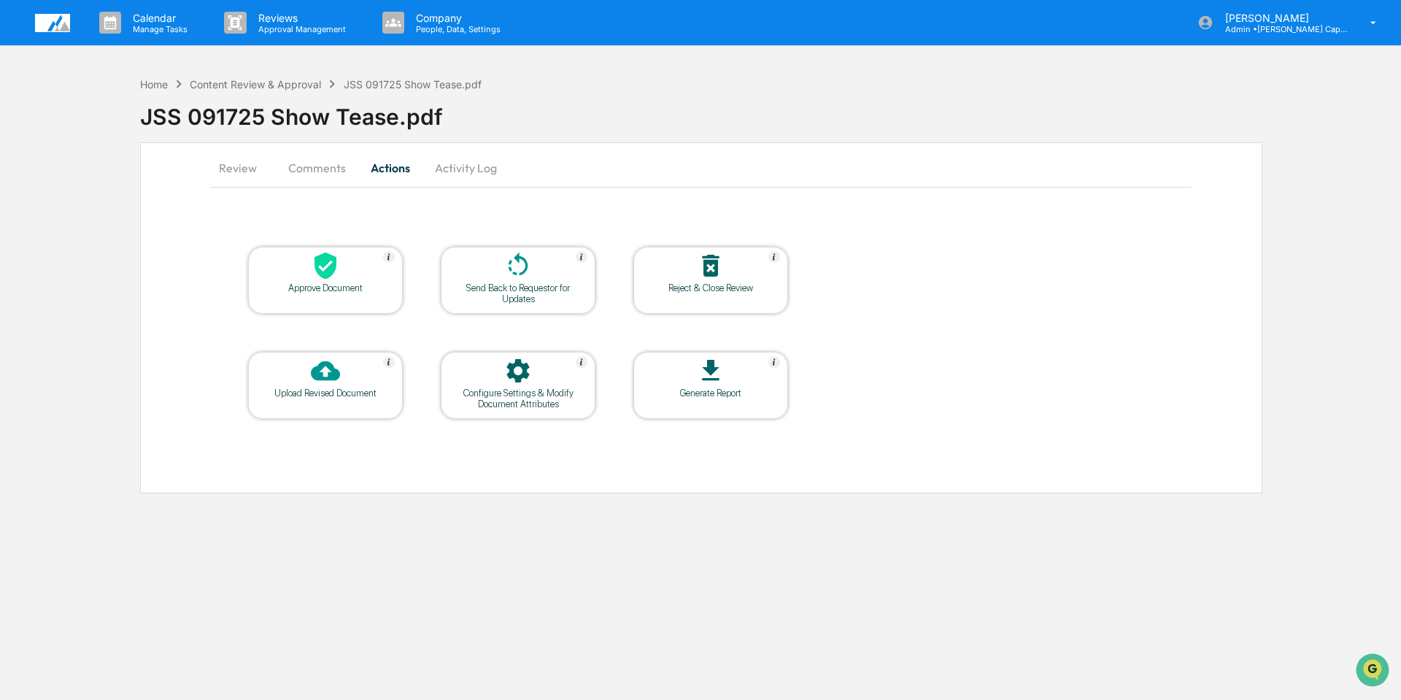
click at [325, 263] on icon at bounding box center [325, 265] width 22 height 27
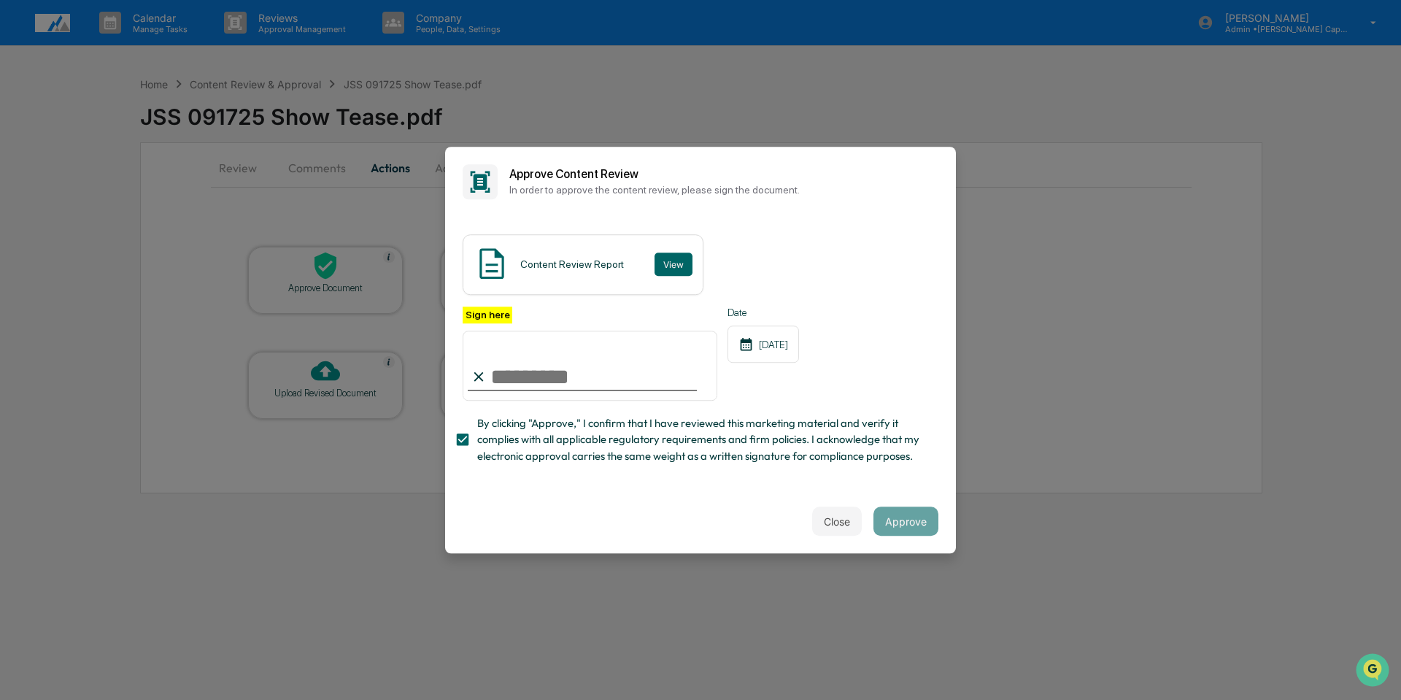
click at [555, 379] on input "Sign here" at bounding box center [590, 366] width 255 height 70
type input "**********"
click at [911, 526] on button "Approve" at bounding box center [905, 520] width 65 height 29
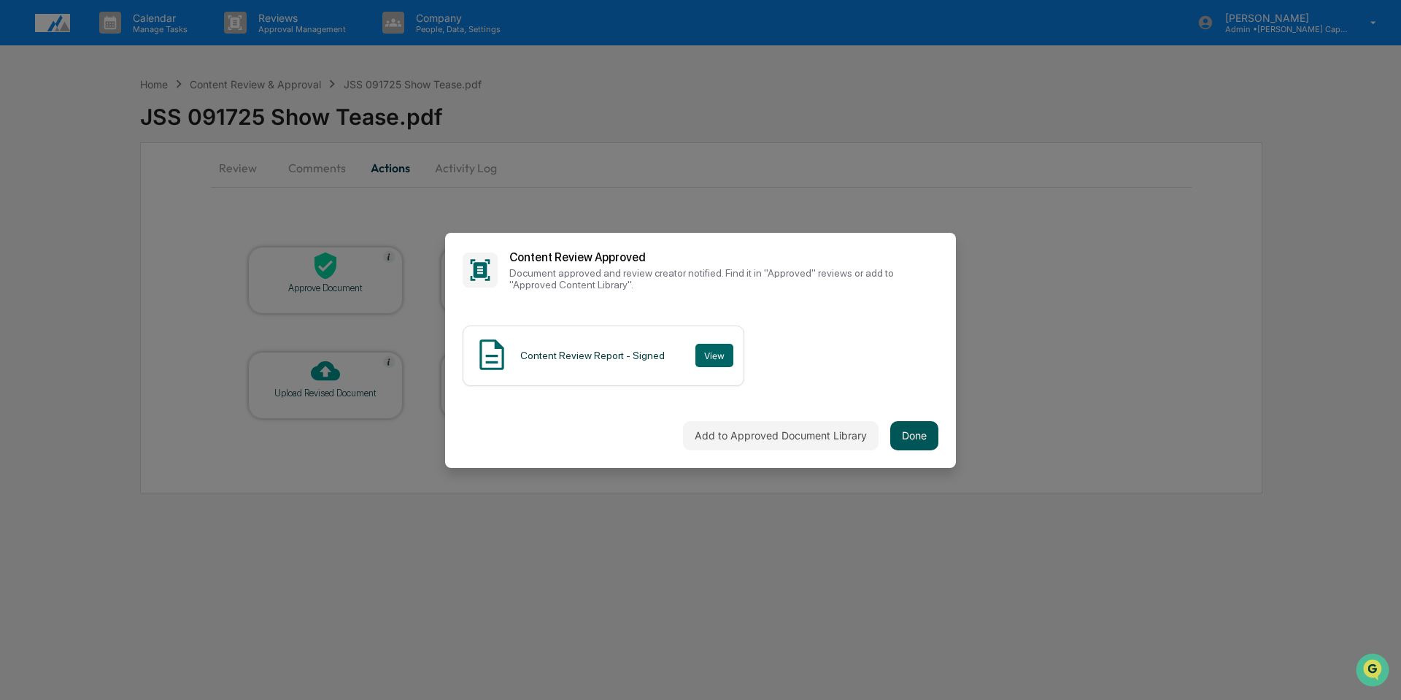
click at [908, 430] on button "Done" at bounding box center [914, 435] width 48 height 29
